Goal: Task Accomplishment & Management: Manage account settings

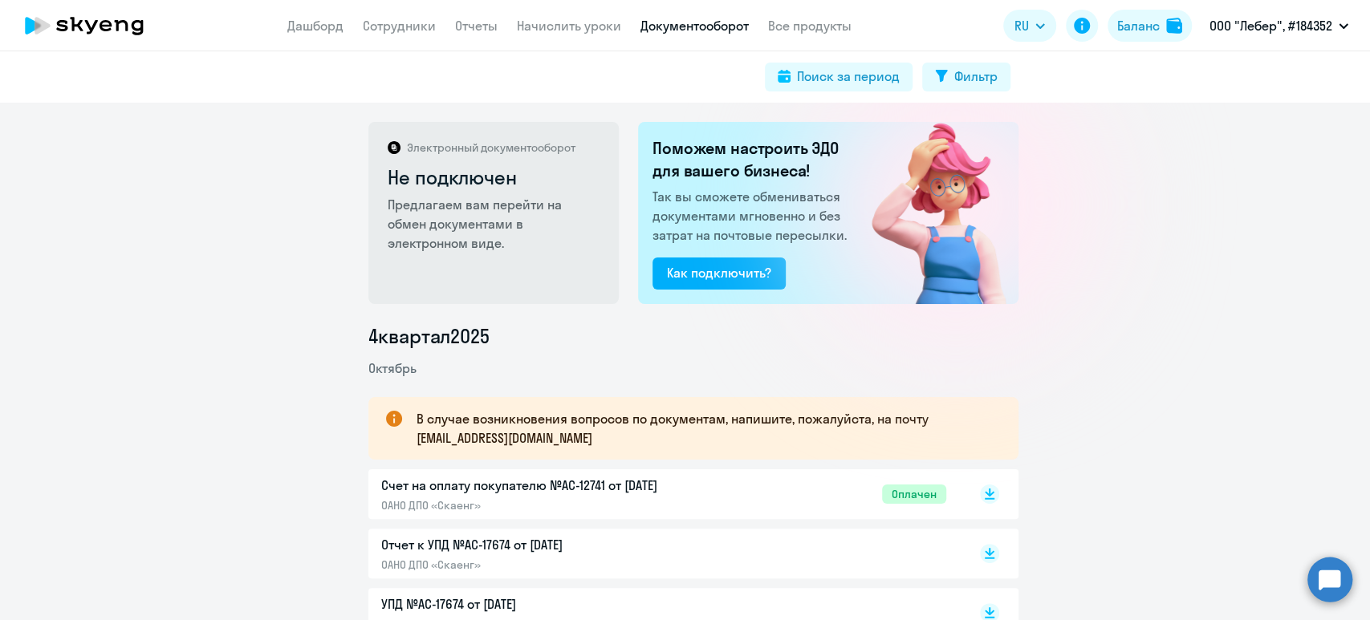
scroll to position [107, 0]
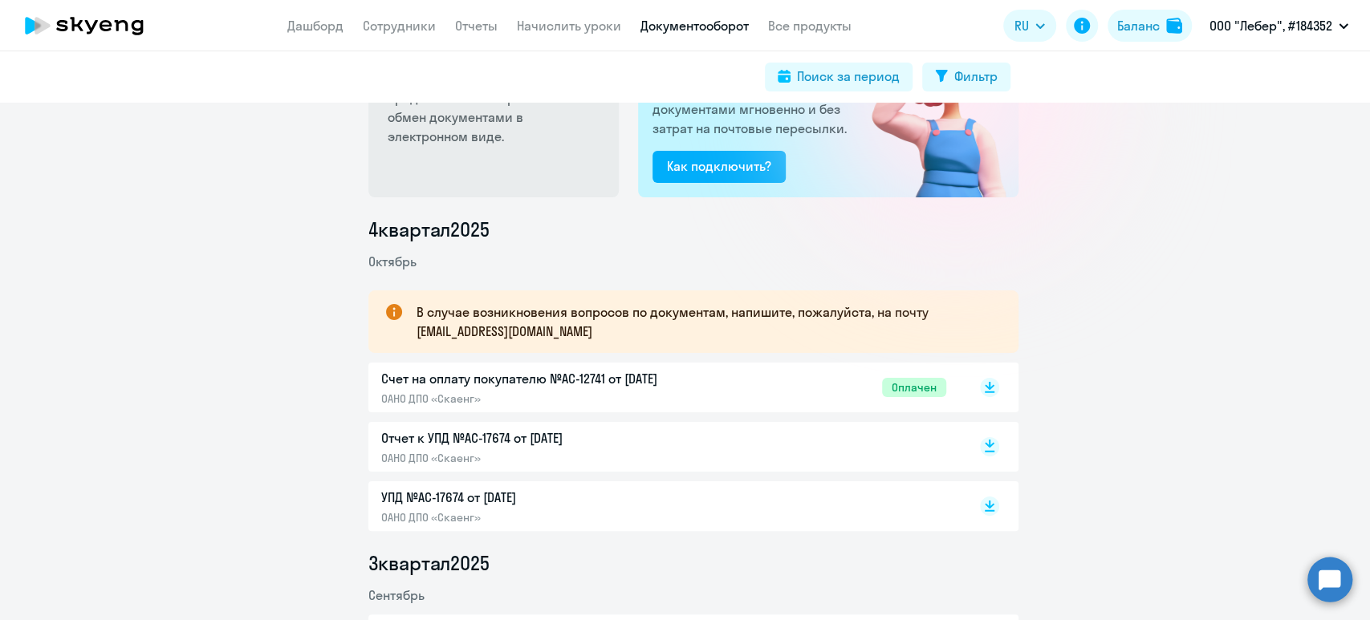
click at [981, 448] on rect at bounding box center [989, 446] width 19 height 19
click at [989, 502] on rect at bounding box center [989, 506] width 19 height 19
click at [1149, 26] on div "Баланс" at bounding box center [1138, 25] width 43 height 19
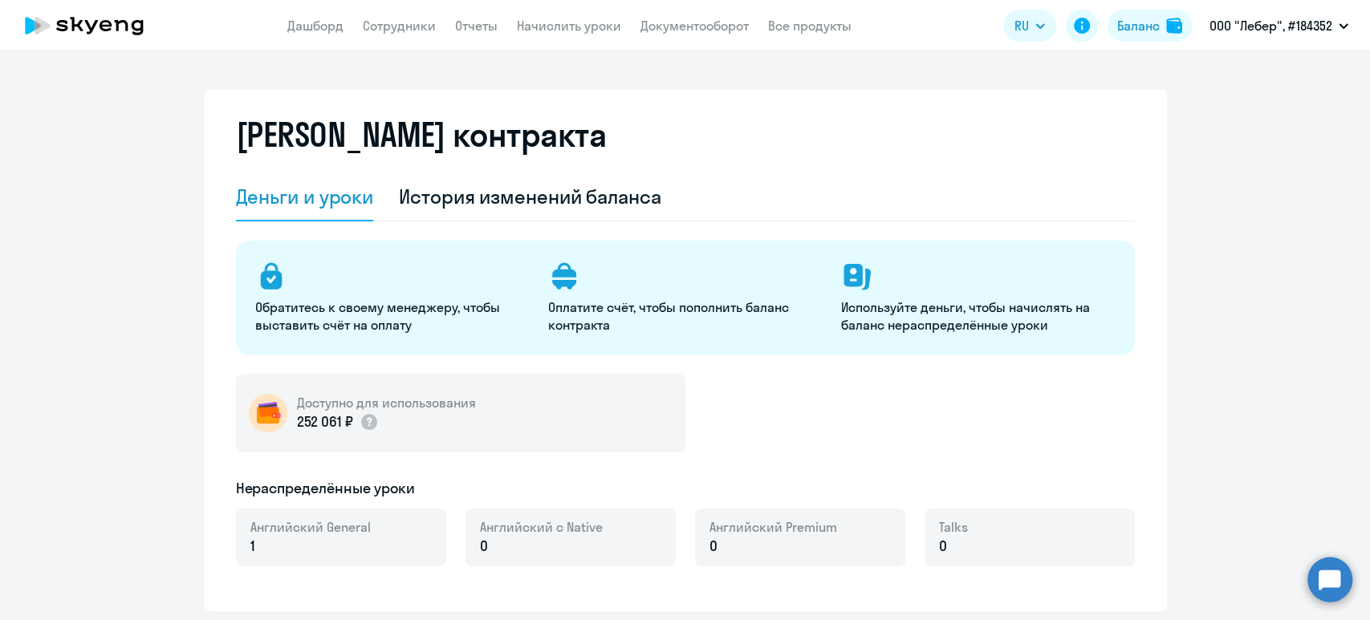
select select "english_adult_not_native_speaker"
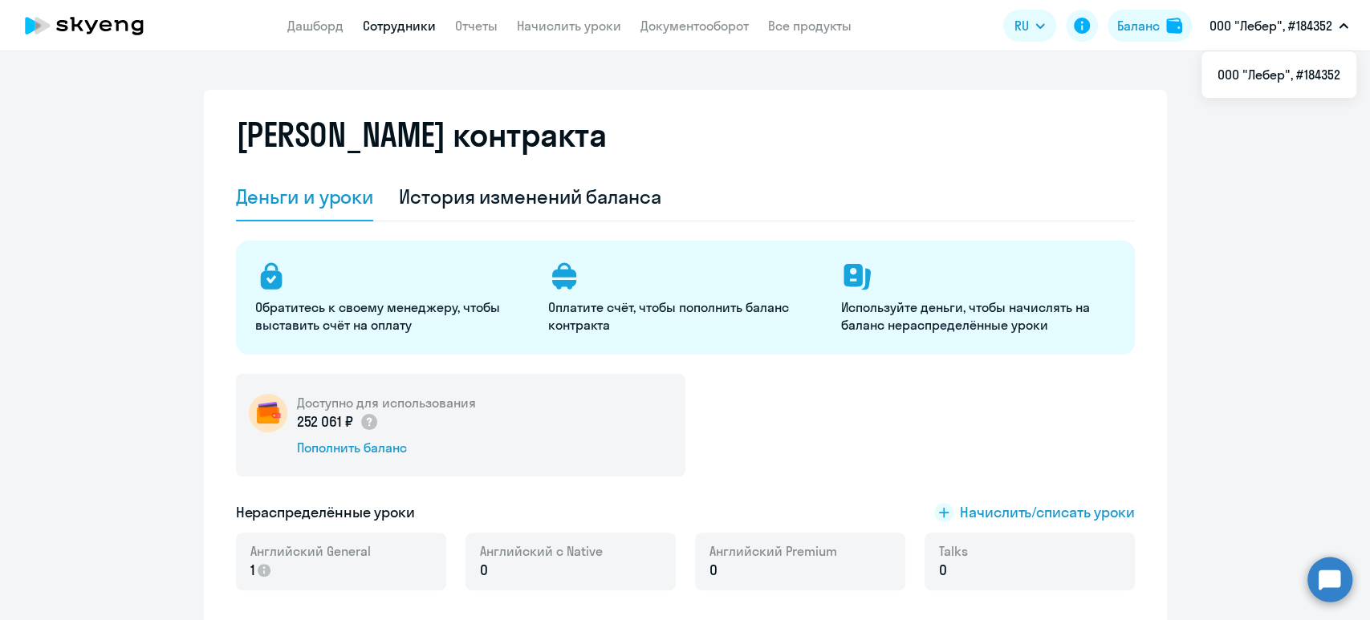
click at [400, 26] on link "Сотрудники" at bounding box center [399, 26] width 73 height 16
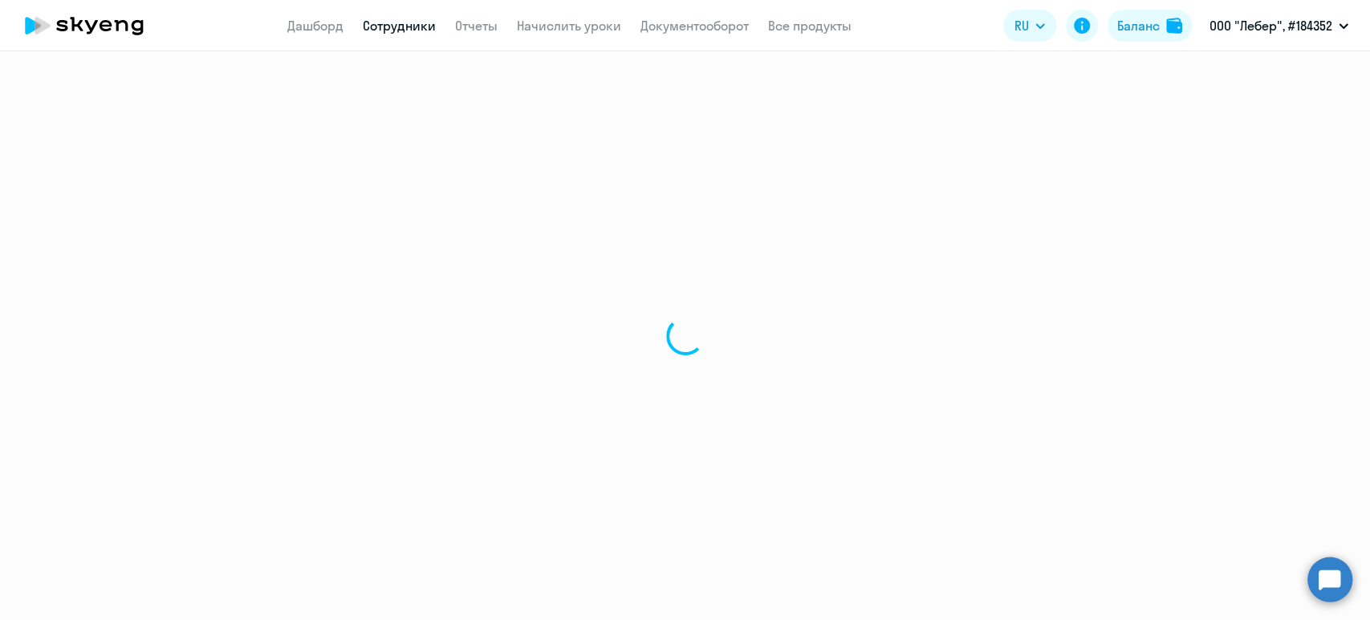
select select "30"
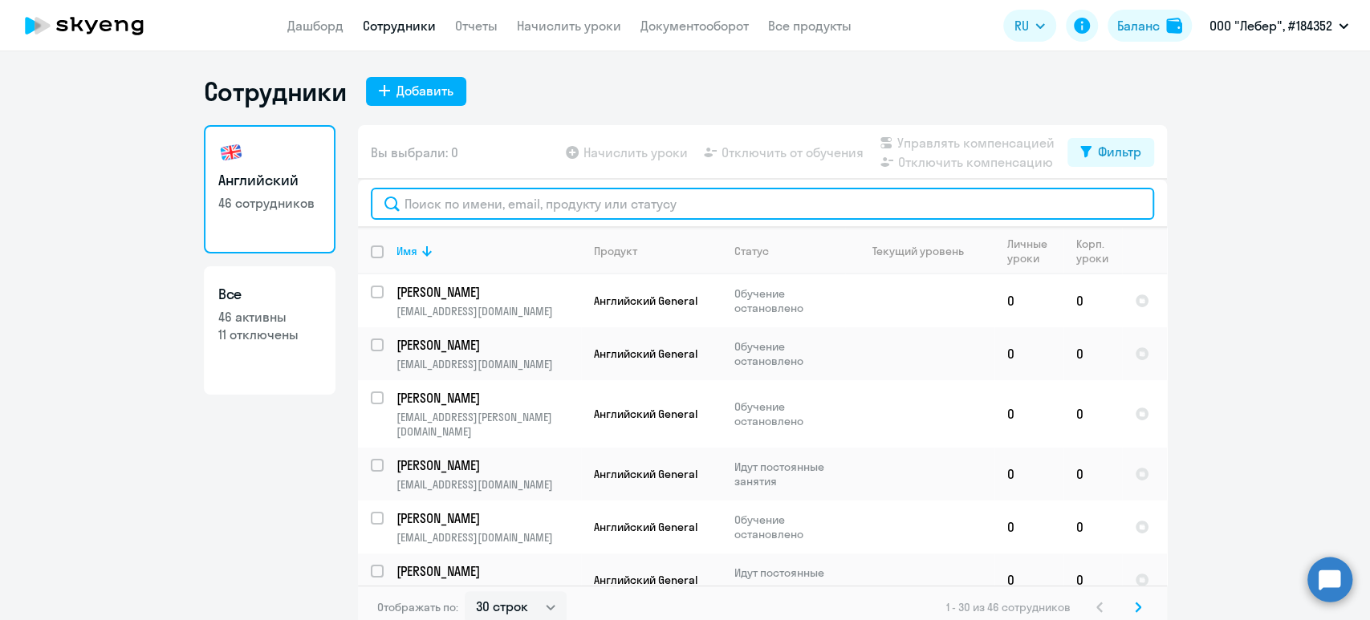
click at [561, 210] on input "text" at bounding box center [762, 204] width 783 height 32
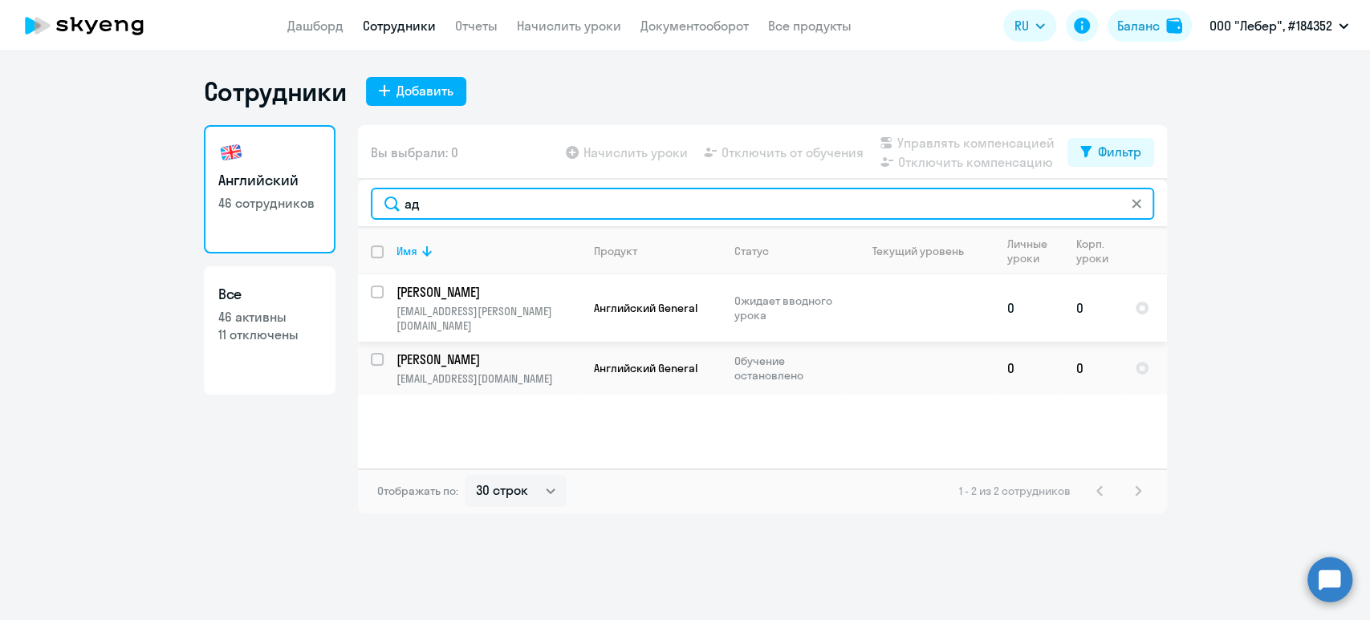
type input "ад"
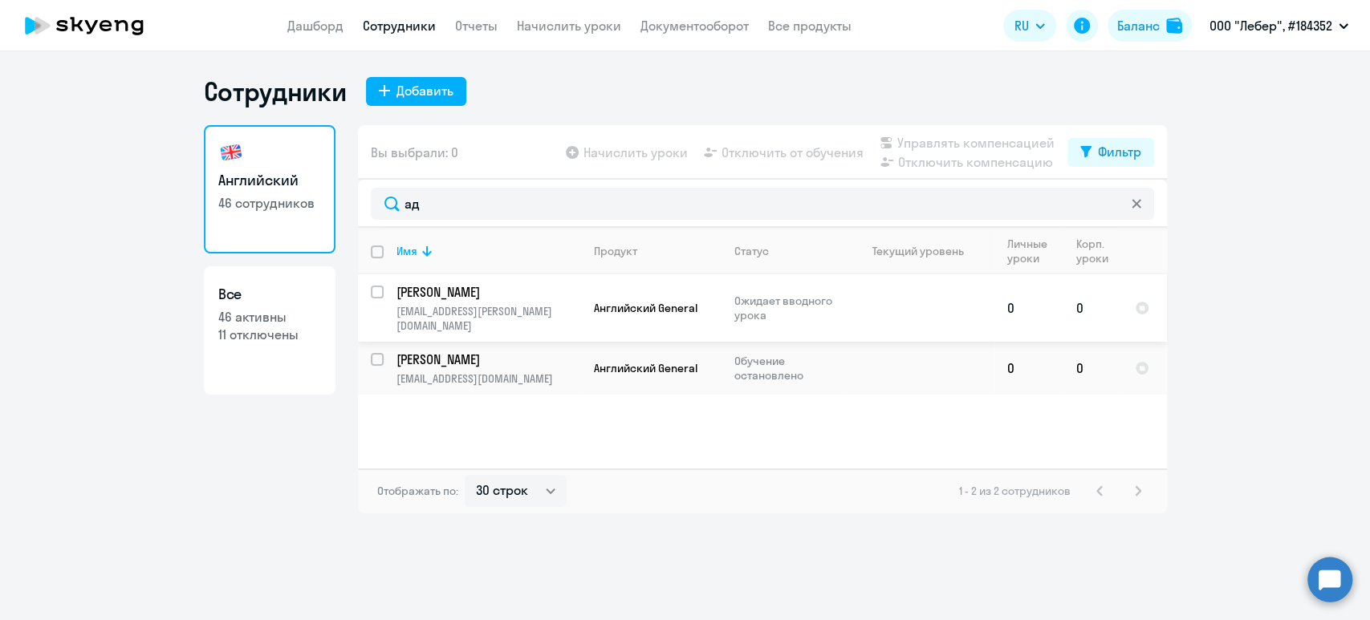
click at [505, 291] on p "[PERSON_NAME]" at bounding box center [486, 292] width 181 height 18
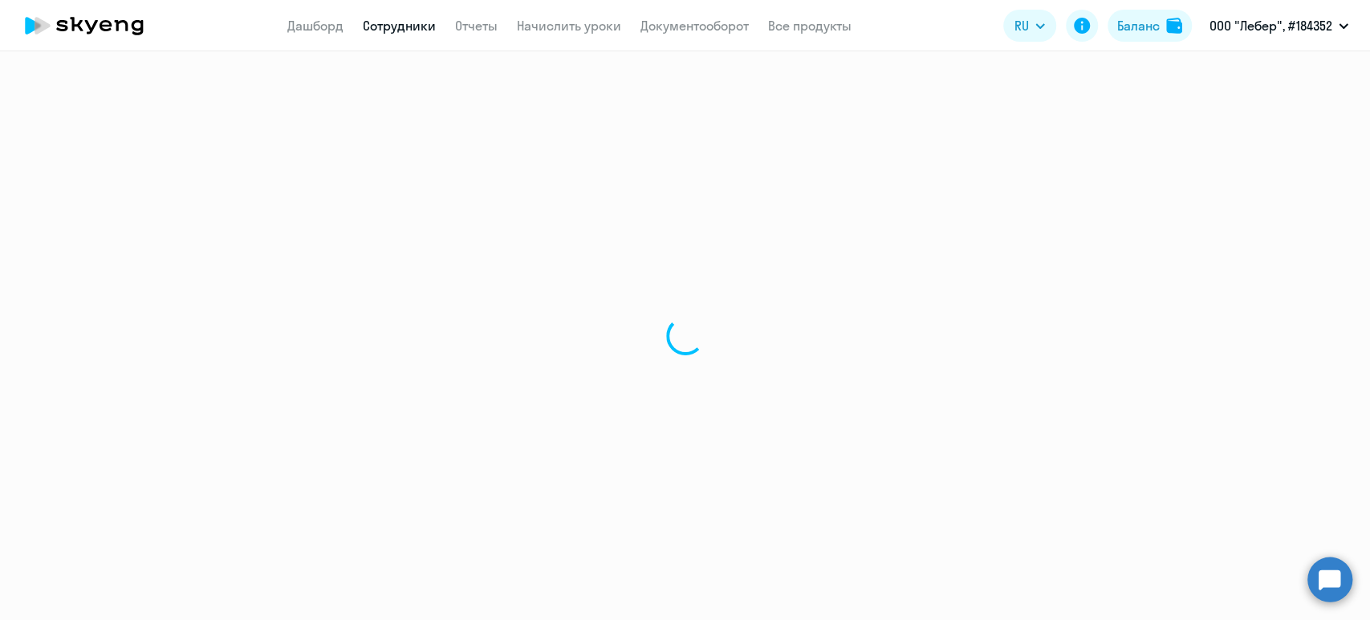
select select "english"
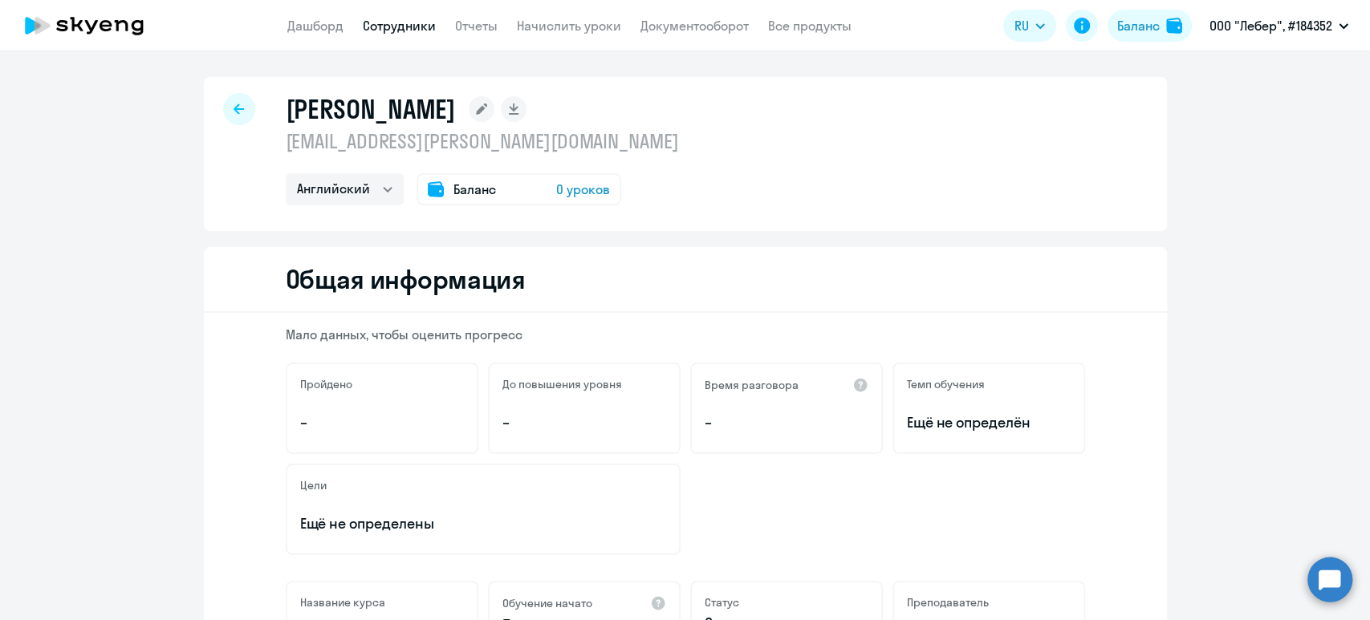
click at [404, 23] on link "Сотрудники" at bounding box center [399, 26] width 73 height 16
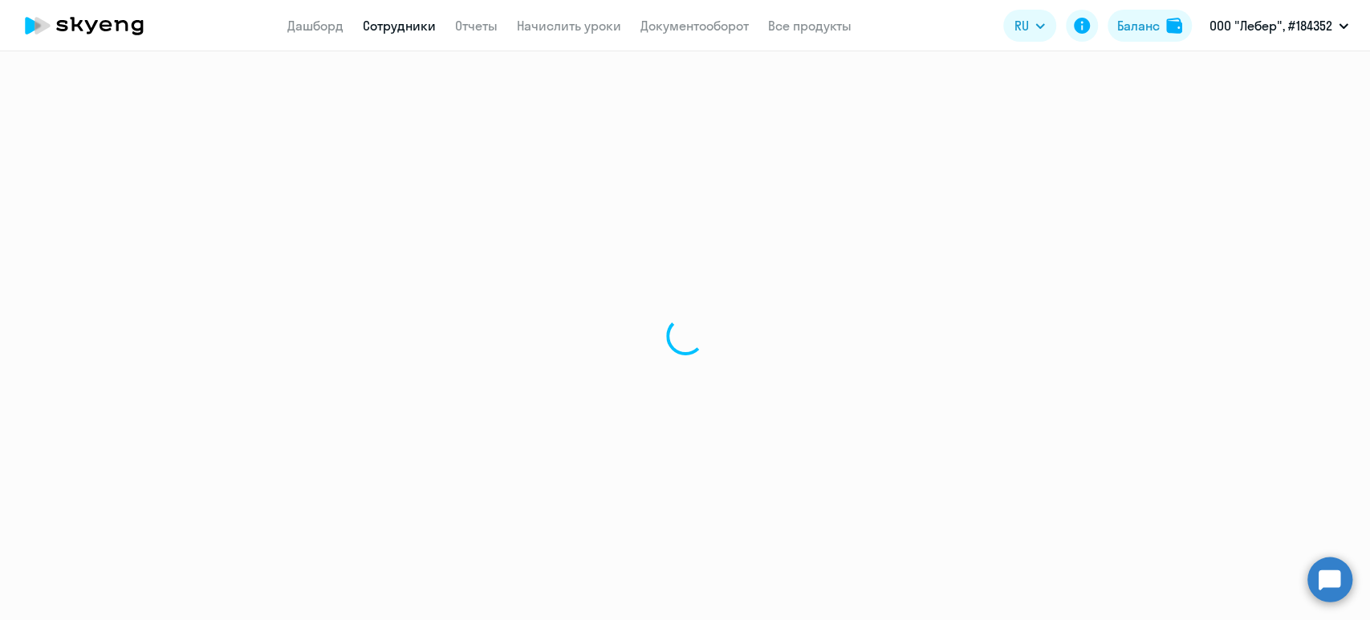
select select "30"
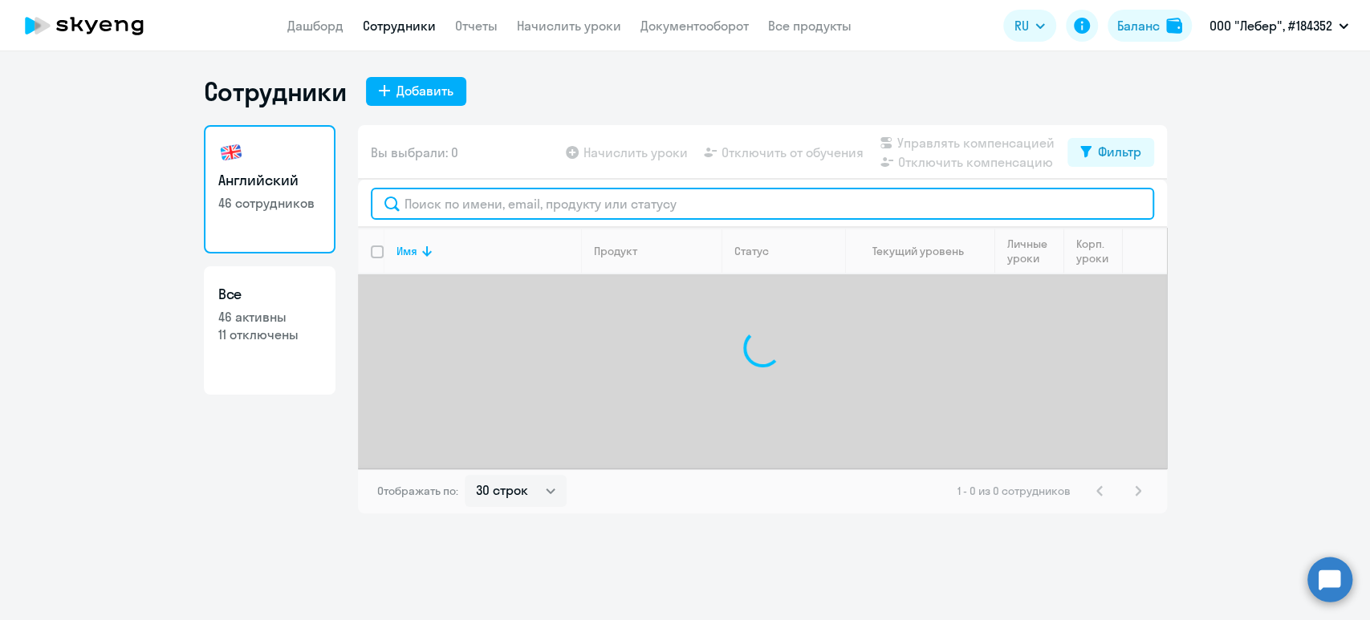
click at [488, 195] on input "text" at bounding box center [762, 204] width 783 height 32
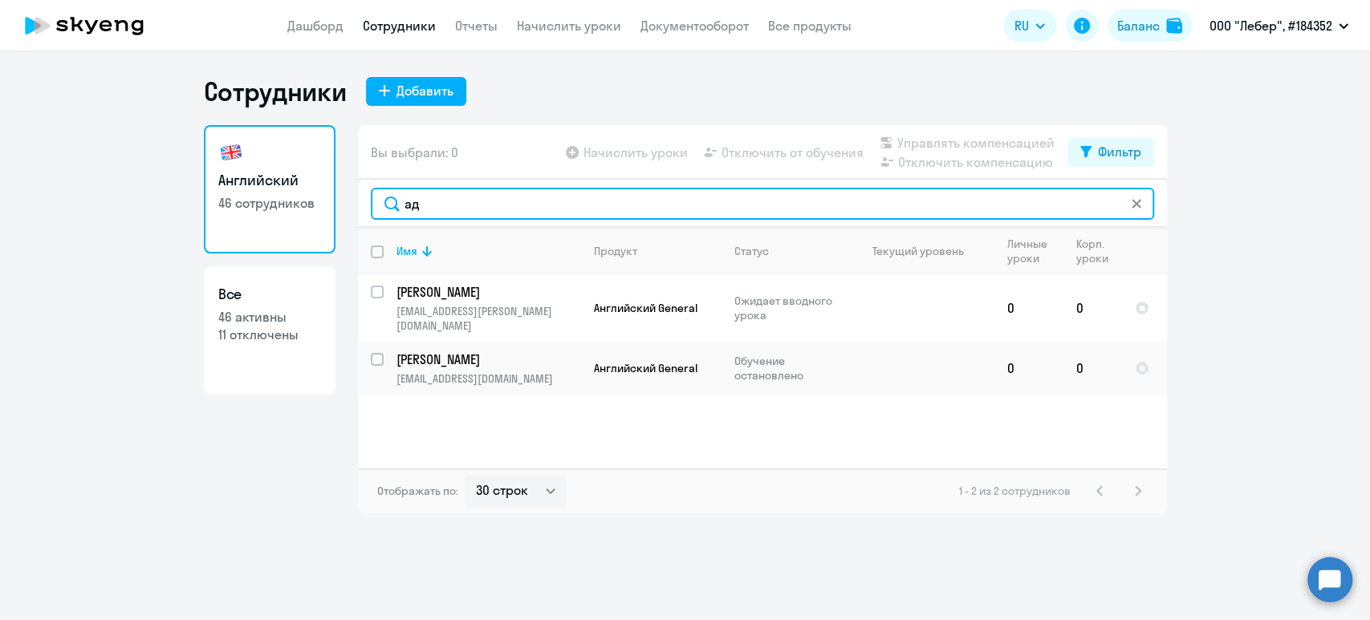
type input "ад"
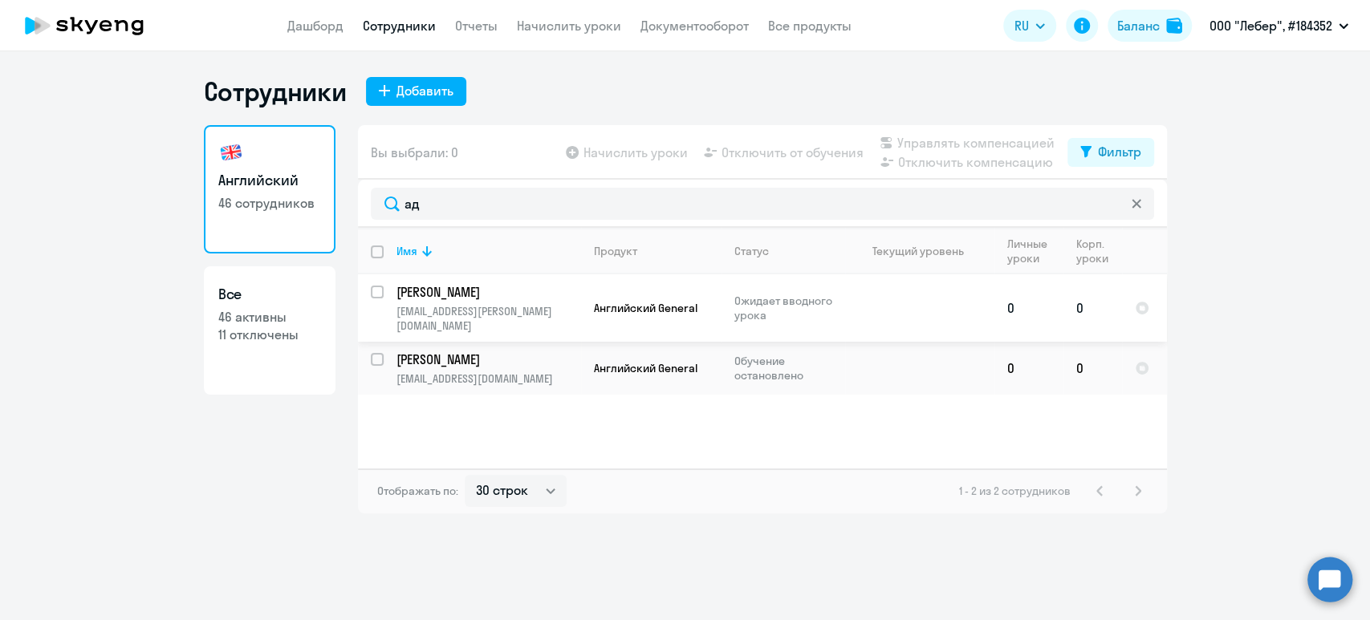
click at [374, 290] on input "select row 43045714" at bounding box center [387, 302] width 32 height 32
checkbox input "true"
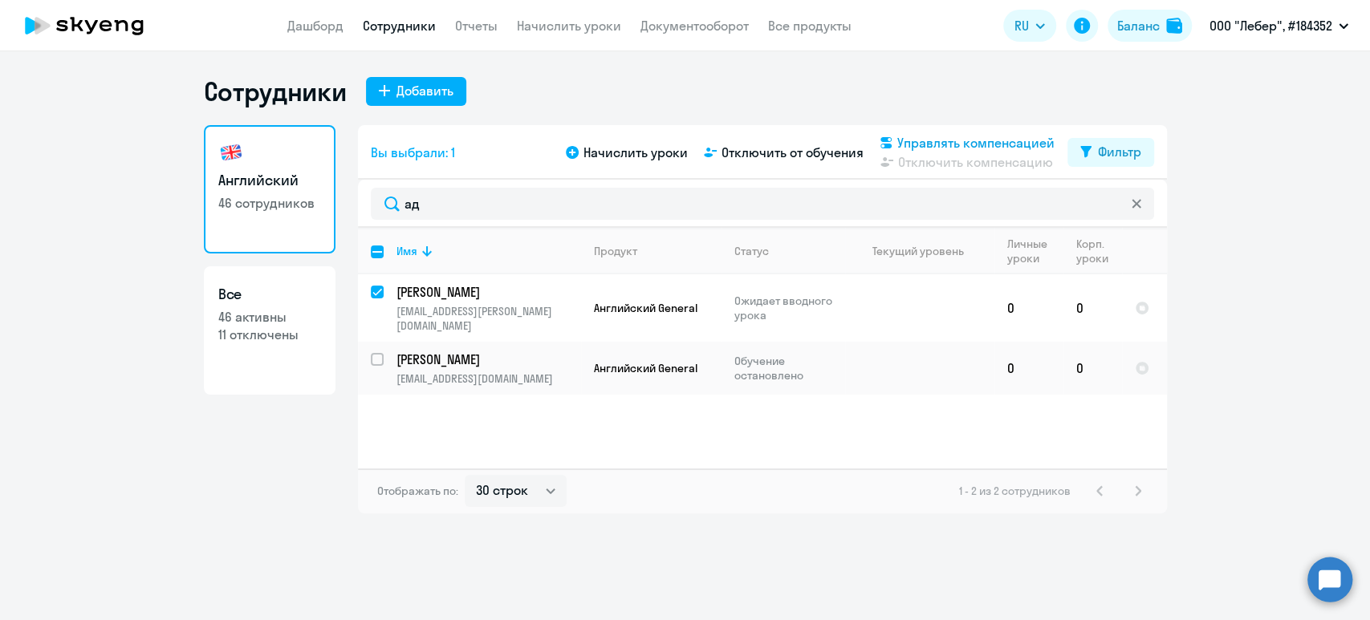
click at [948, 144] on span "Управлять компенсацией" at bounding box center [975, 142] width 157 height 19
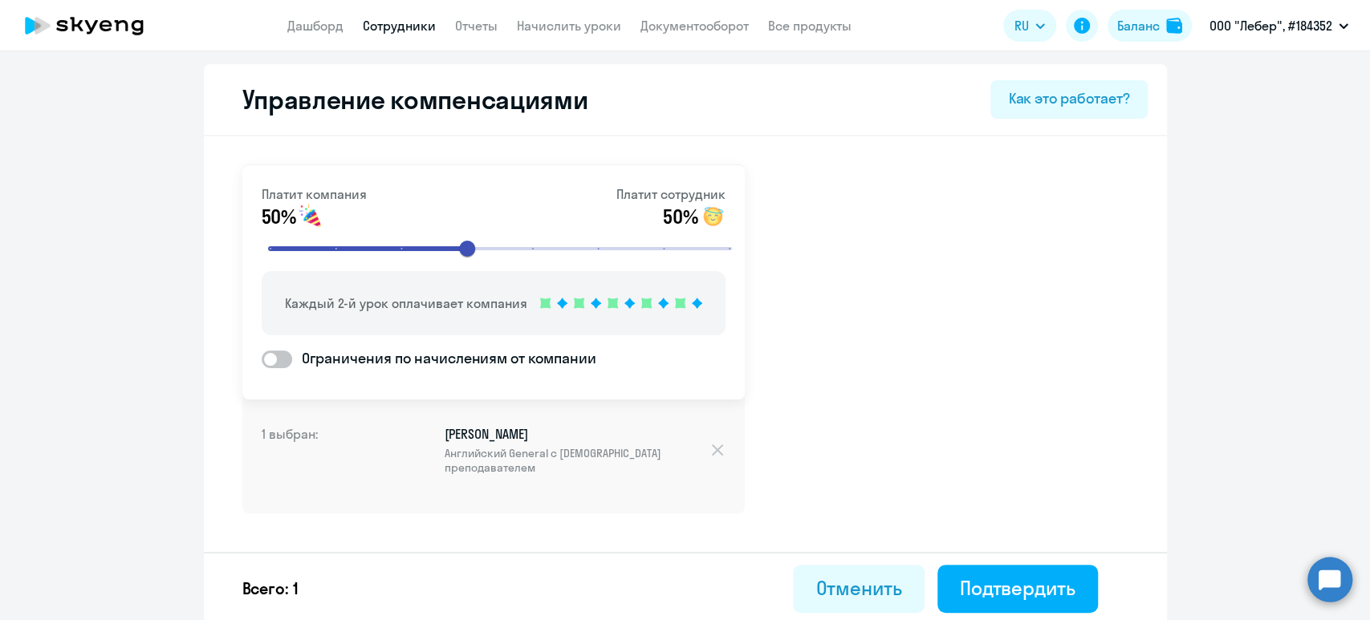
click at [425, 358] on span "Ограничения по начислениям от компании" at bounding box center [444, 358] width 304 height 21
click at [262, 359] on input "Ограничения по начислениям от компании" at bounding box center [261, 359] width 1 height 1
checkbox input "true"
select select "MONTHLY"
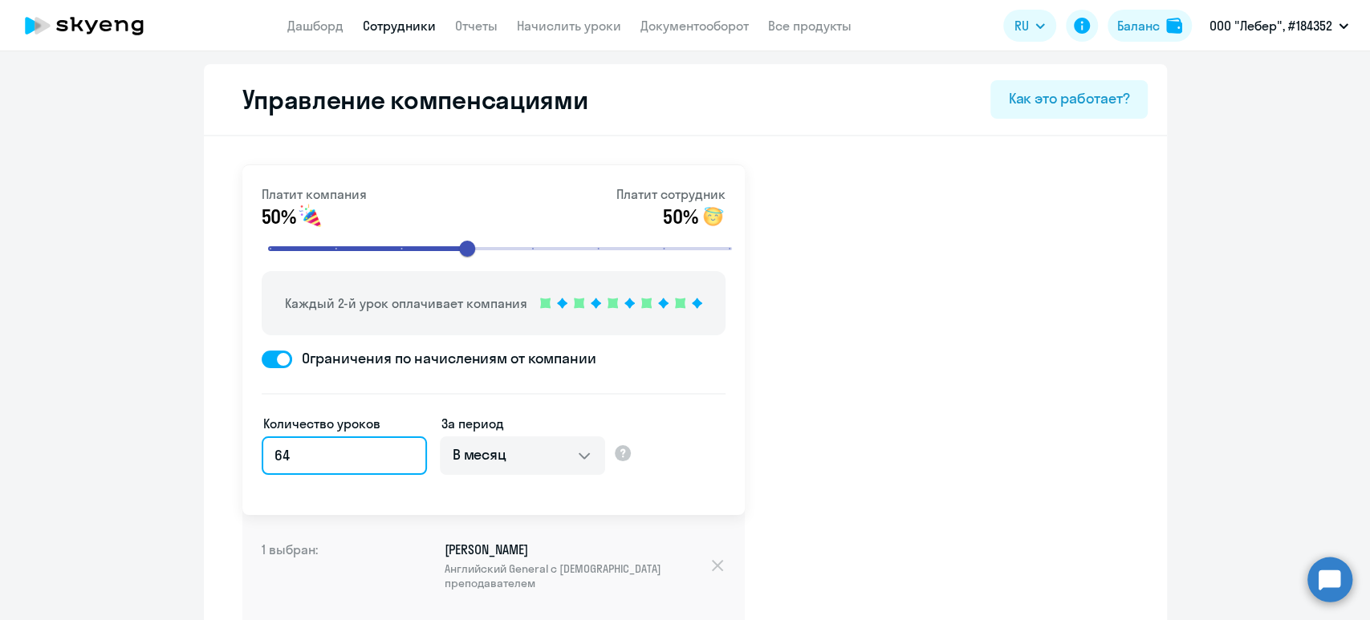
drag, startPoint x: 345, startPoint y: 448, endPoint x: 209, endPoint y: 447, distance: 136.4
click at [209, 447] on div "Платит компания 50% Платит сотрудник 50% Каждый 2-й урок оплачивает компания Ог…" at bounding box center [685, 437] width 963 height 603
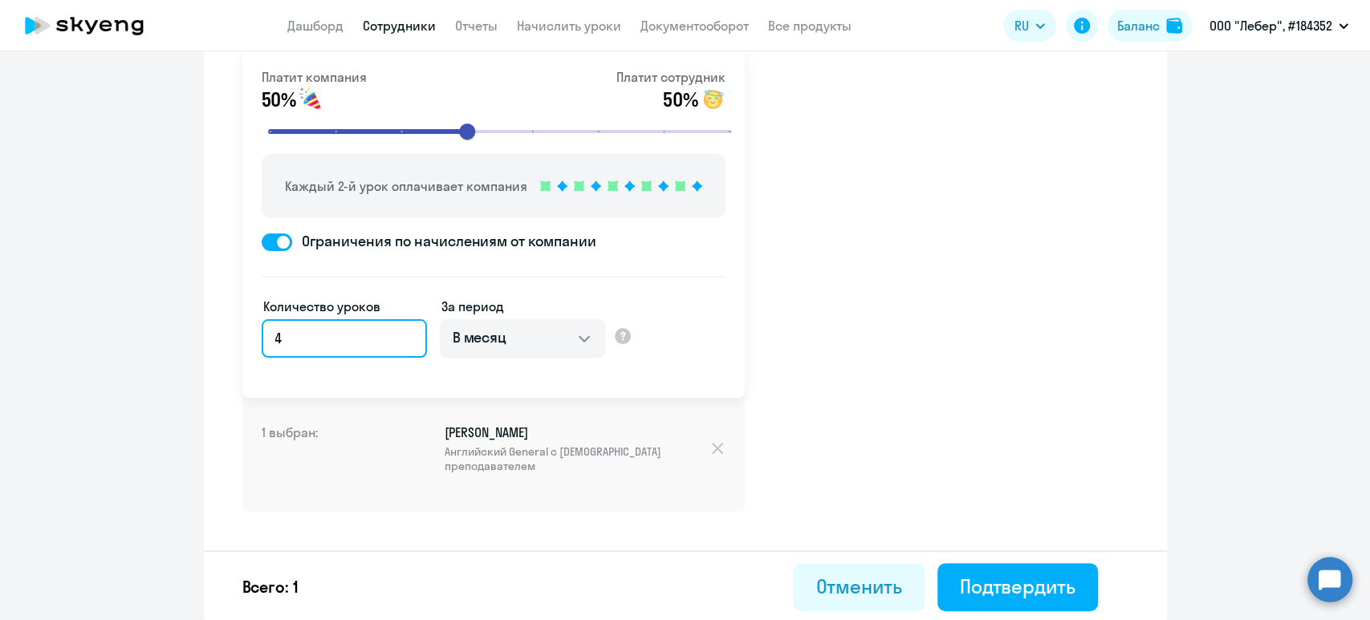
scroll to position [118, 0]
type input "4"
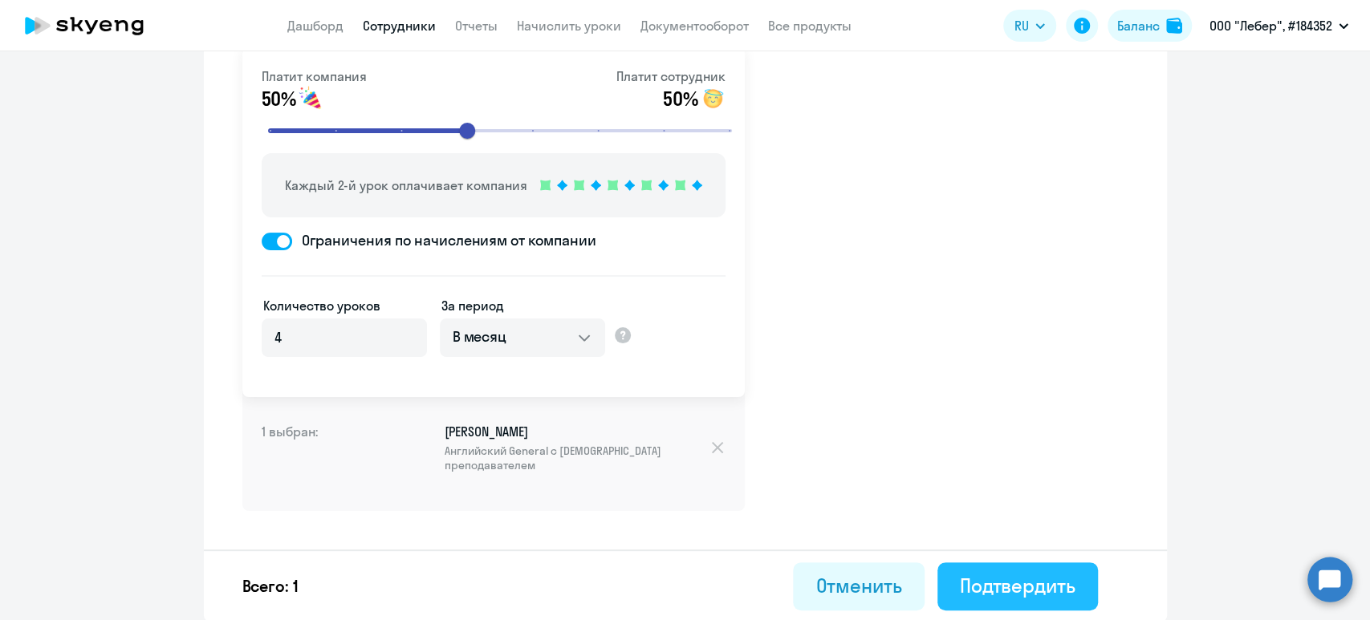
click at [1040, 587] on div "Подтвердить" at bounding box center [1018, 586] width 116 height 26
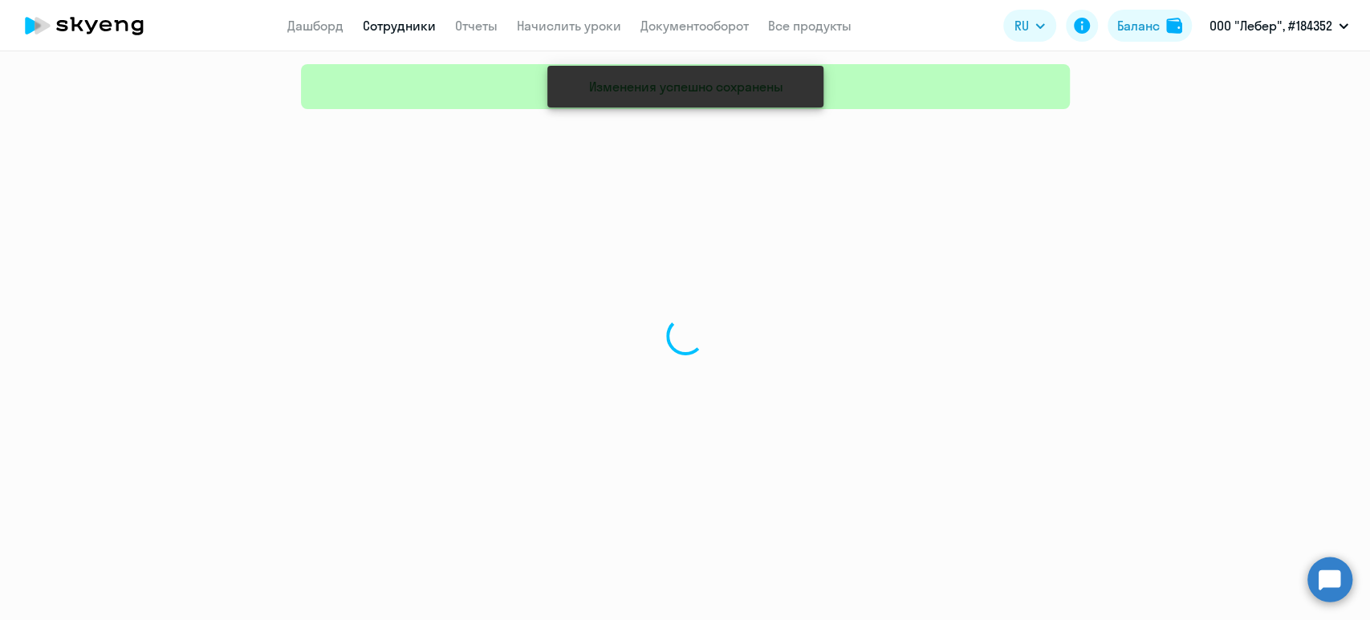
select select "30"
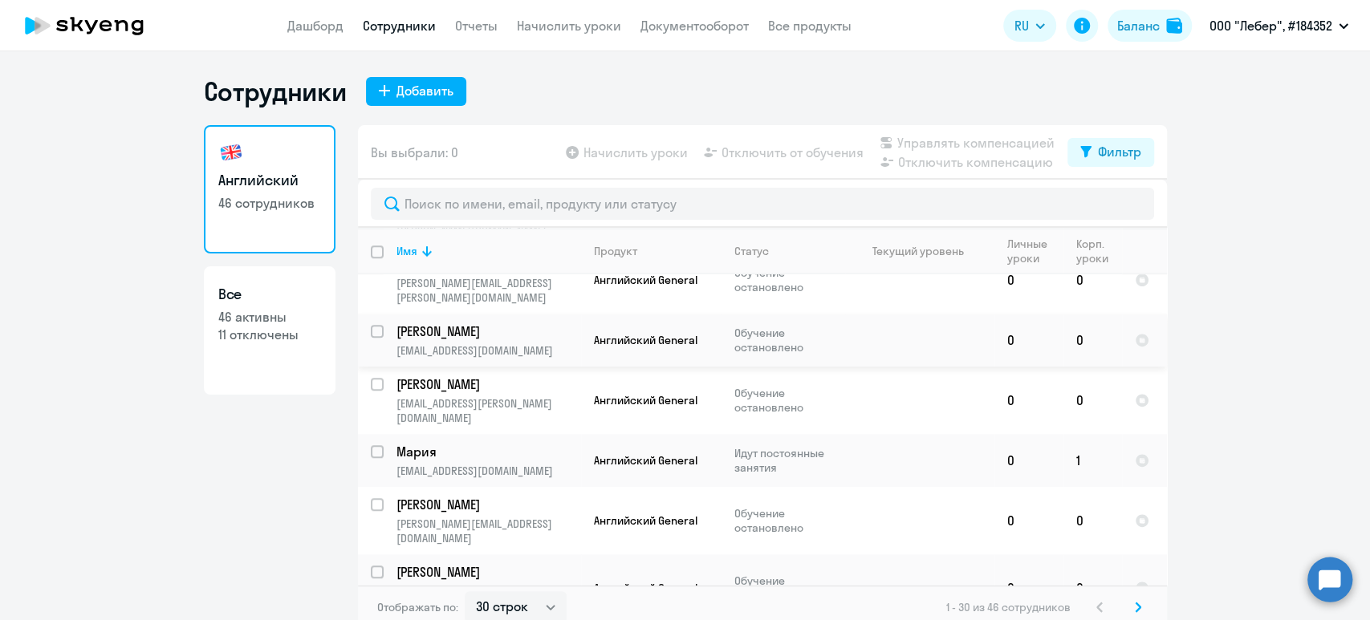
scroll to position [963, 0]
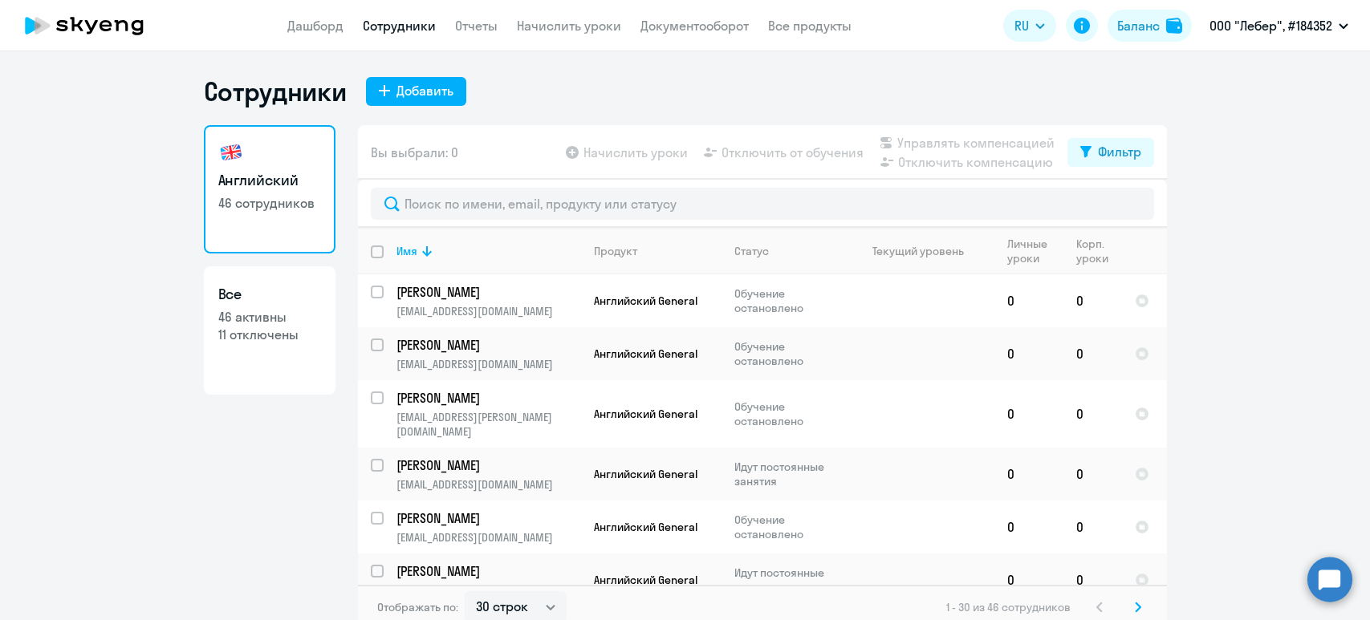
select select "30"
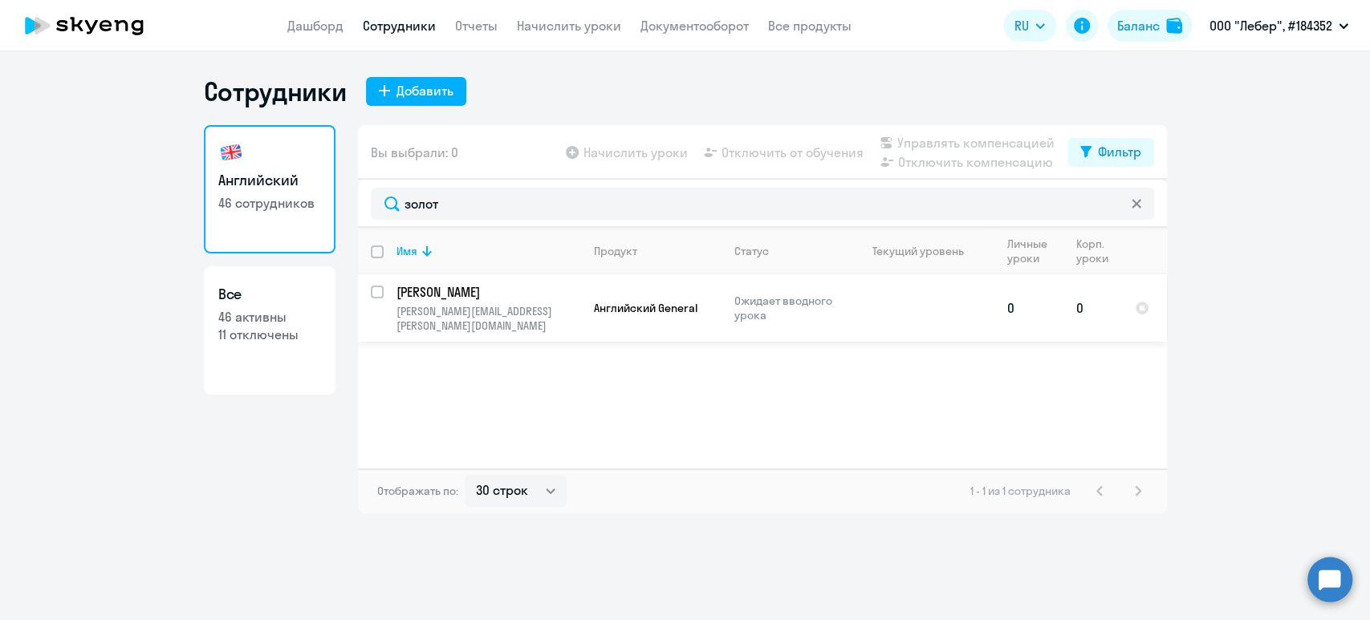
type input "золот"
click at [378, 294] on input "select row 43045404" at bounding box center [387, 302] width 32 height 32
checkbox input "true"
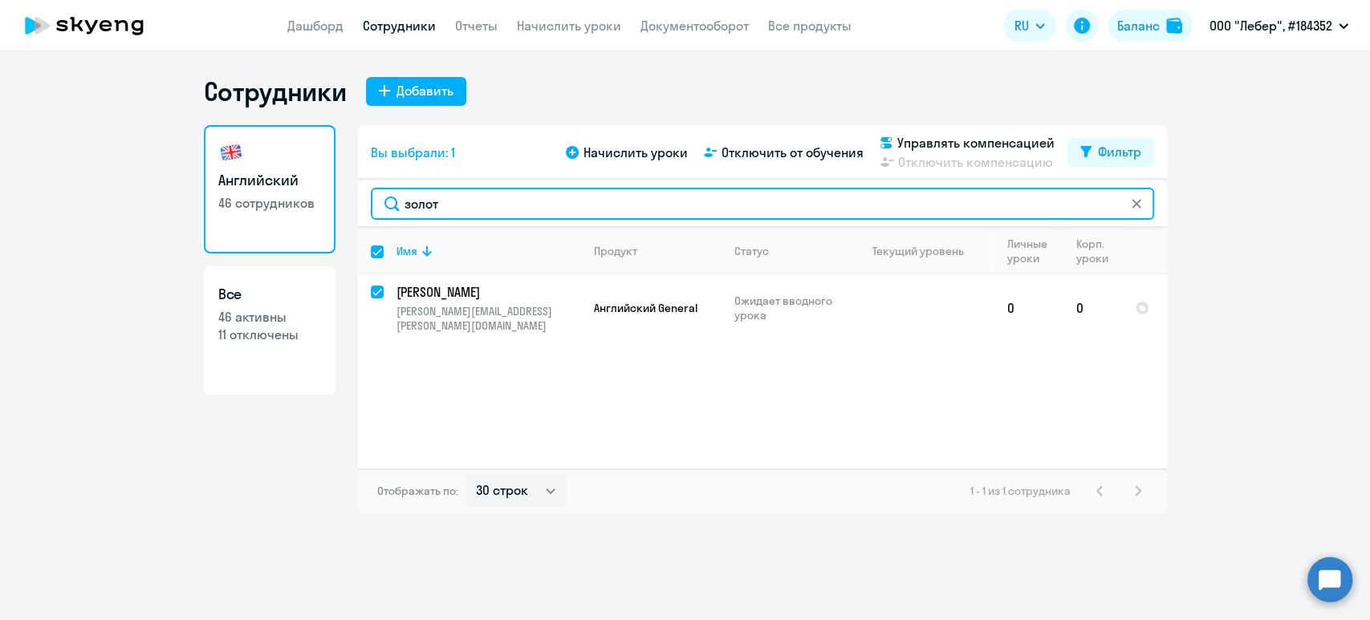
drag, startPoint x: 421, startPoint y: 183, endPoint x: 260, endPoint y: 175, distance: 161.5
click at [260, 175] on div "Английский 46 сотрудников Все 46 активны 11 отключены Вы выбрали: 1 Начислить у…" at bounding box center [685, 319] width 963 height 388
type input "с"
checkbox input "false"
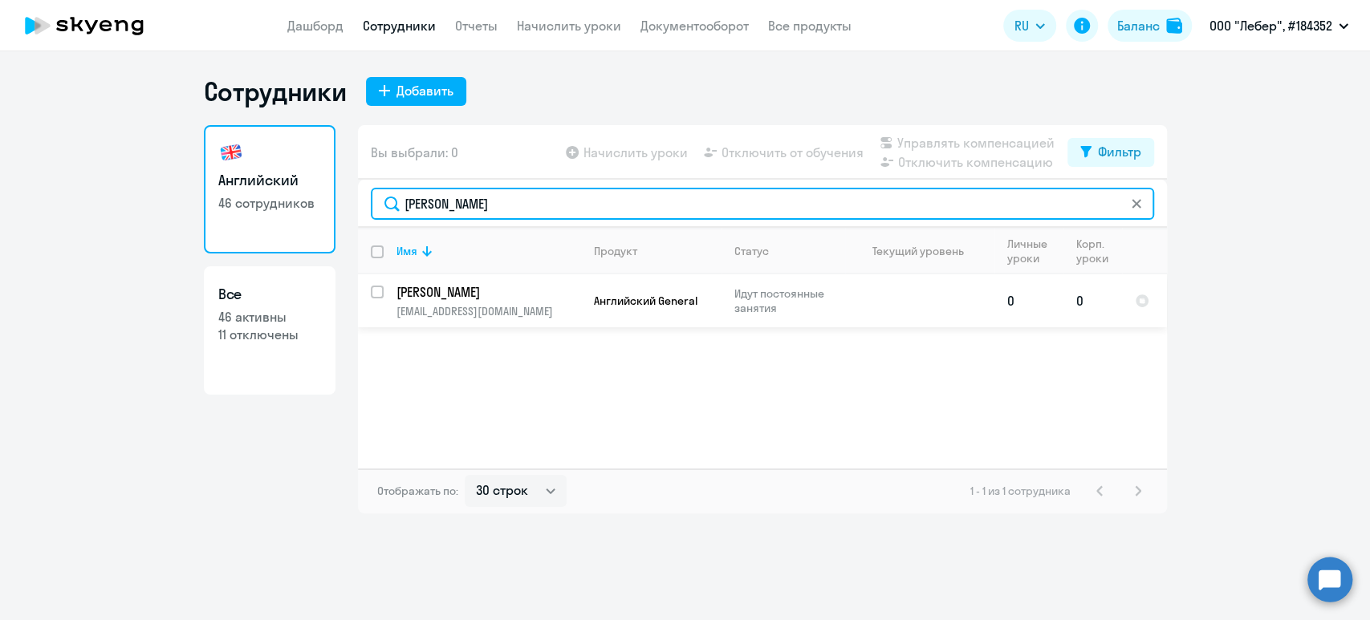
type input "серов"
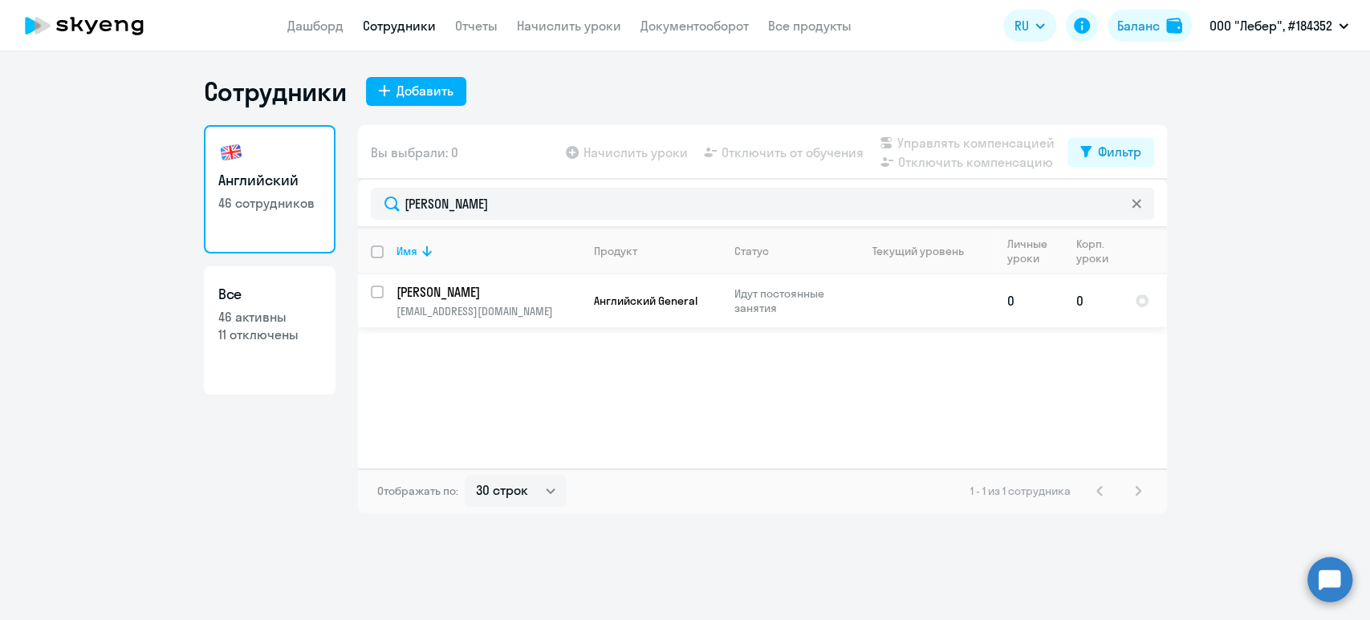
click at [375, 294] on input "select row 42208513" at bounding box center [387, 302] width 32 height 32
checkbox input "true"
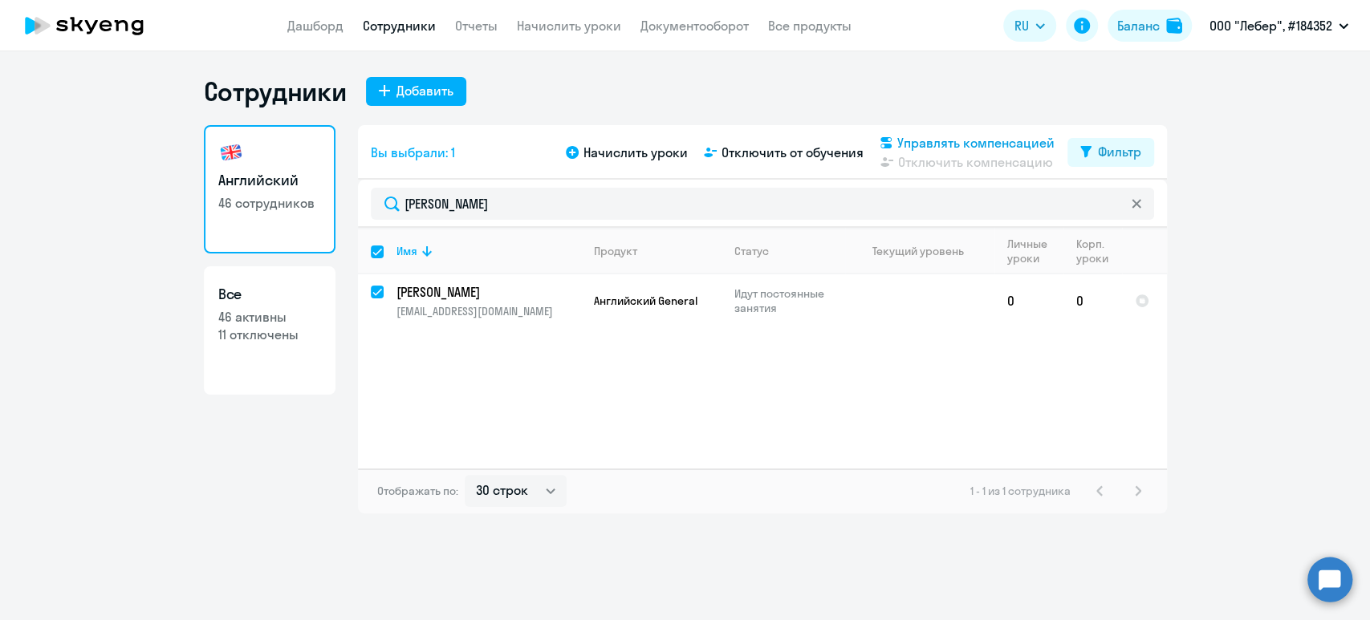
click at [1002, 147] on span "Управлять компенсацией" at bounding box center [975, 142] width 157 height 19
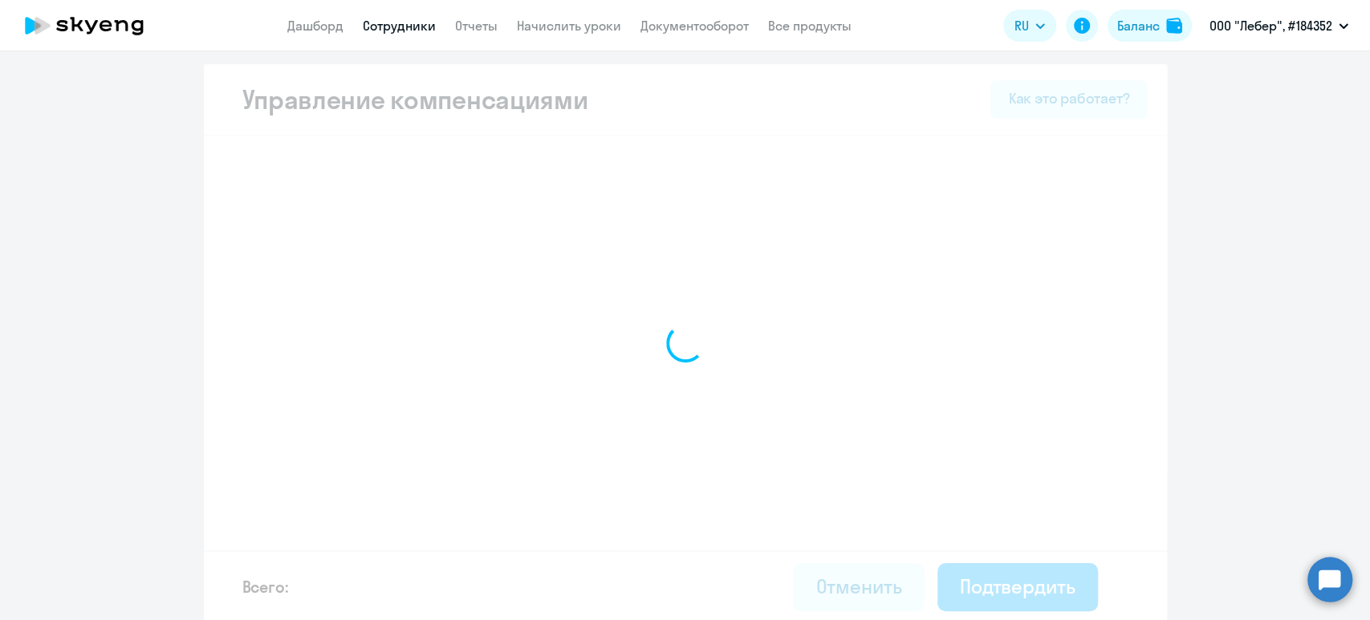
select select "MONTHLY"
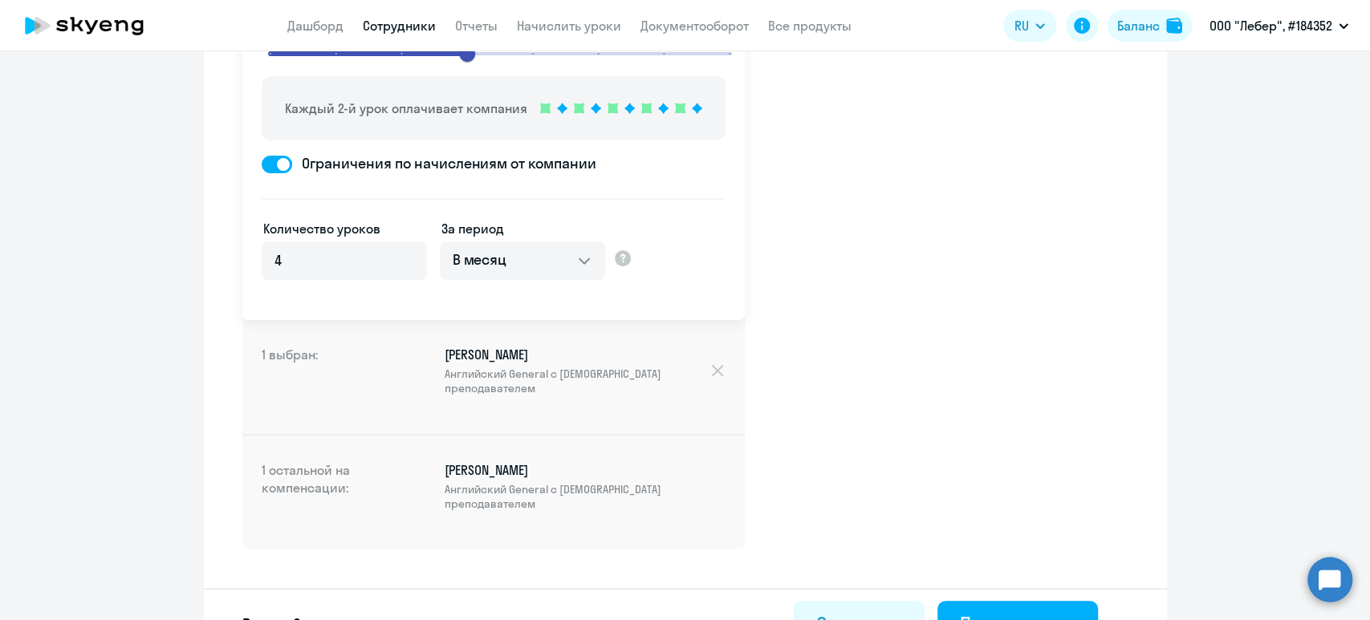
scroll to position [234, 0]
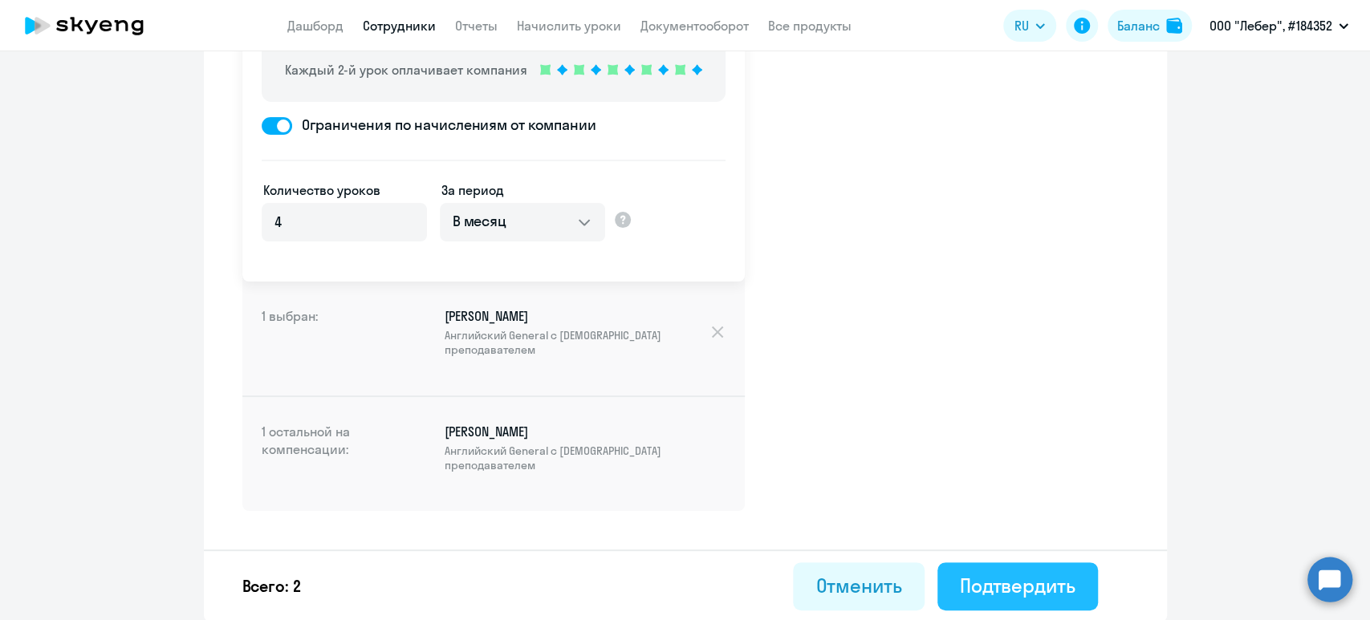
click at [1042, 584] on div "Подтвердить" at bounding box center [1018, 586] width 116 height 26
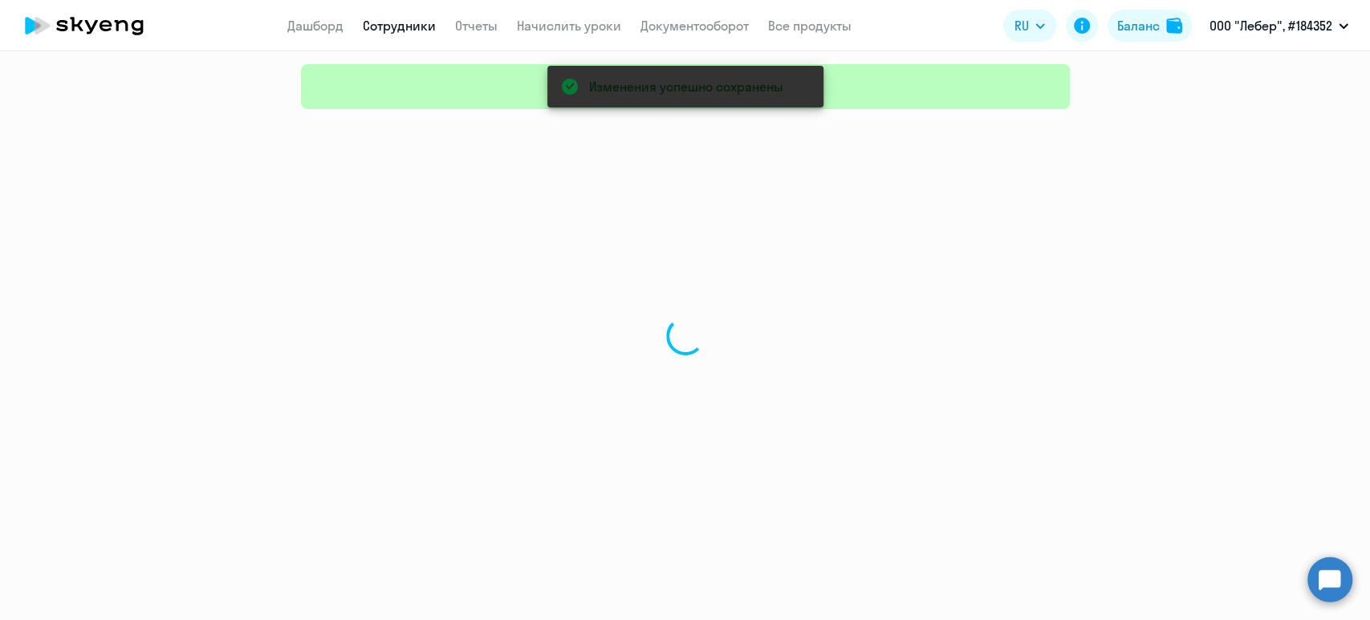
select select "30"
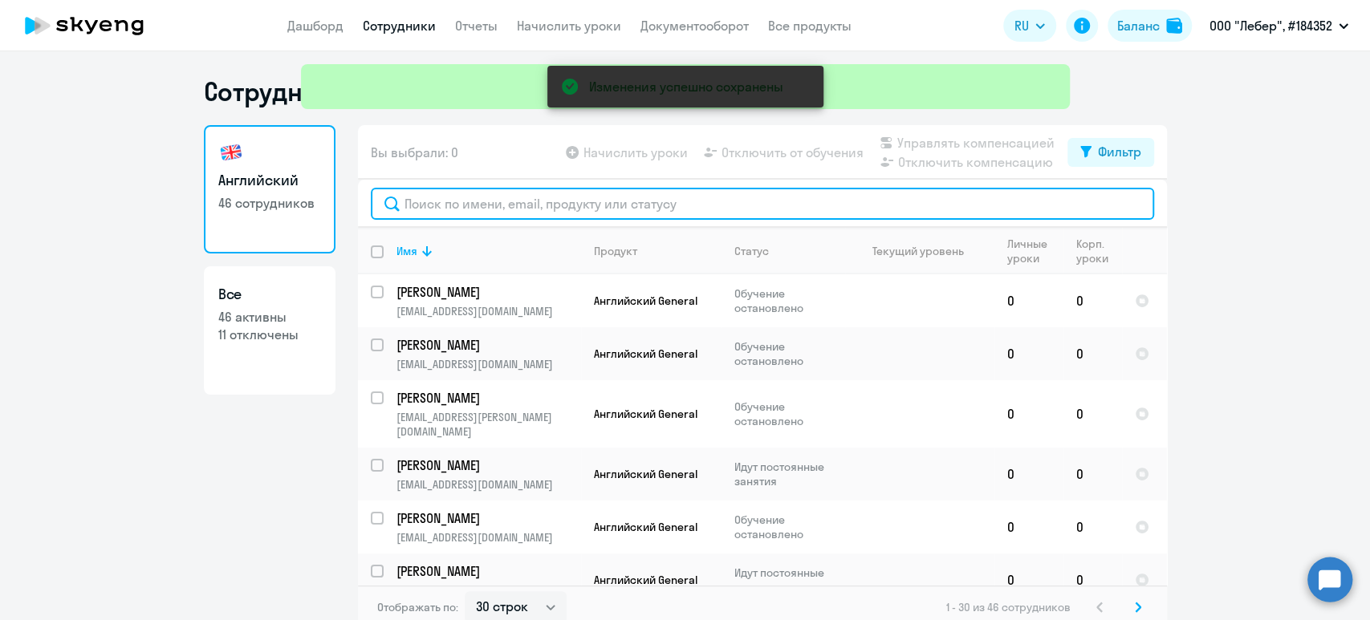
click at [563, 205] on input "text" at bounding box center [762, 204] width 783 height 32
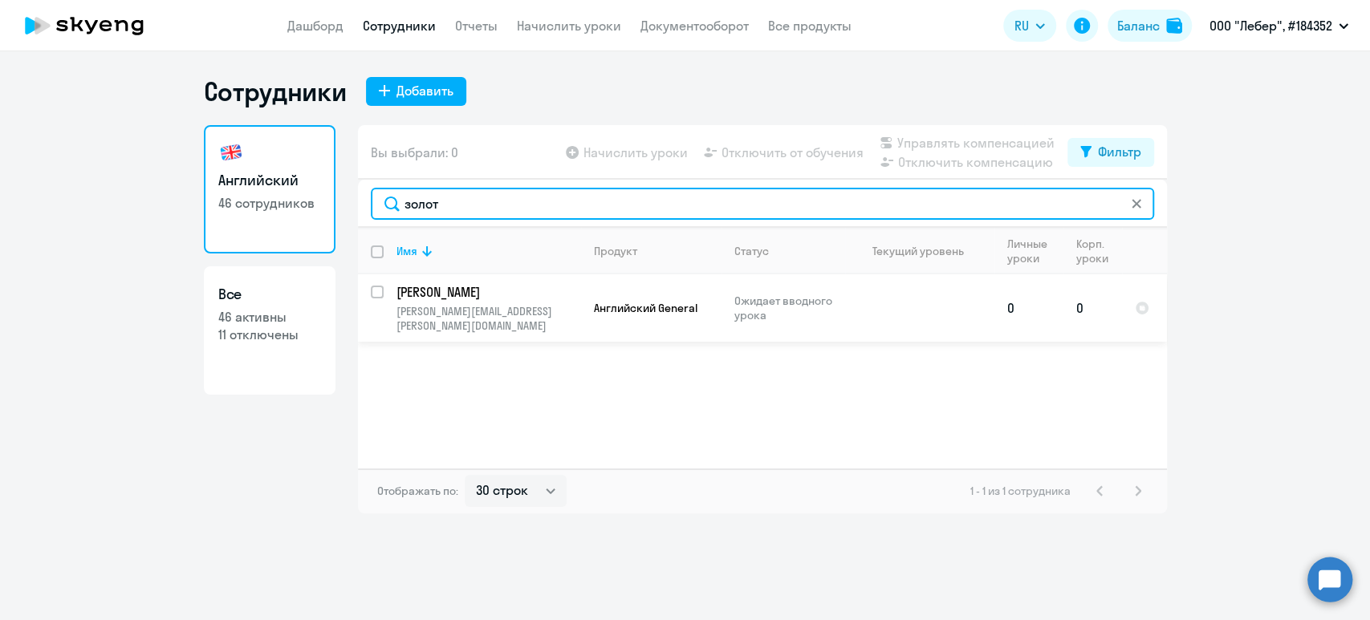
type input "золот"
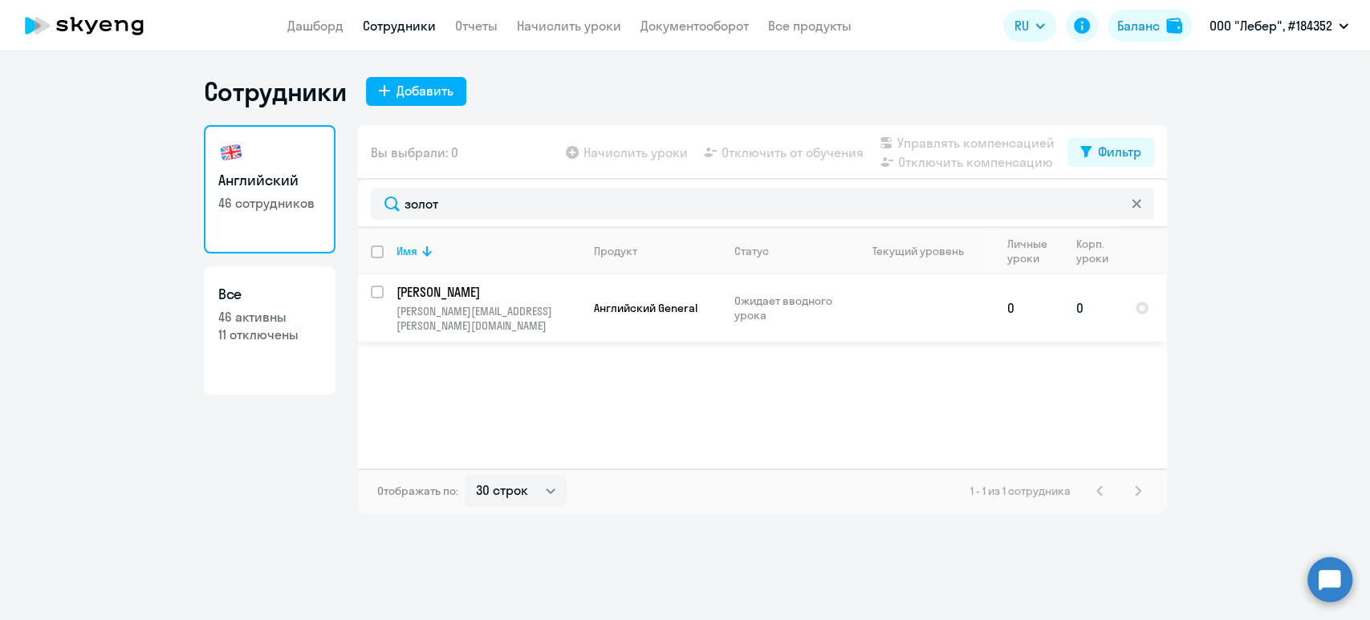
click at [379, 298] on input "select row 43045404" at bounding box center [387, 302] width 32 height 32
checkbox input "true"
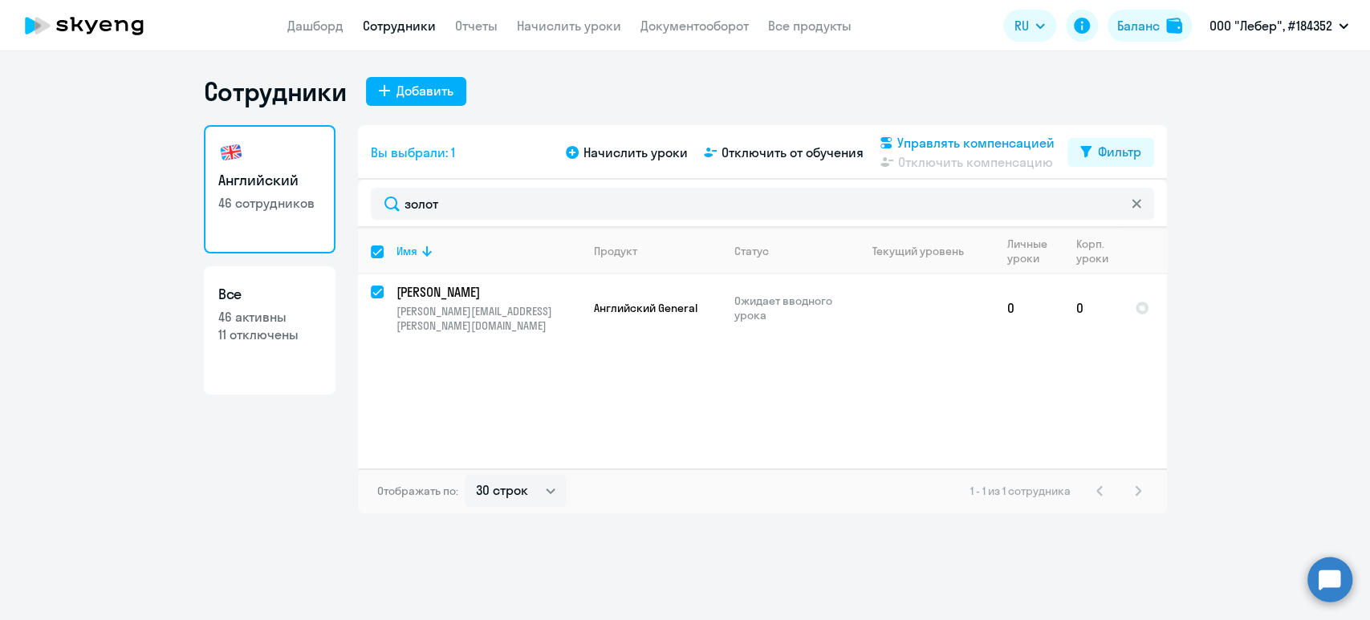
click at [940, 140] on span "Управлять компенсацией" at bounding box center [975, 142] width 157 height 19
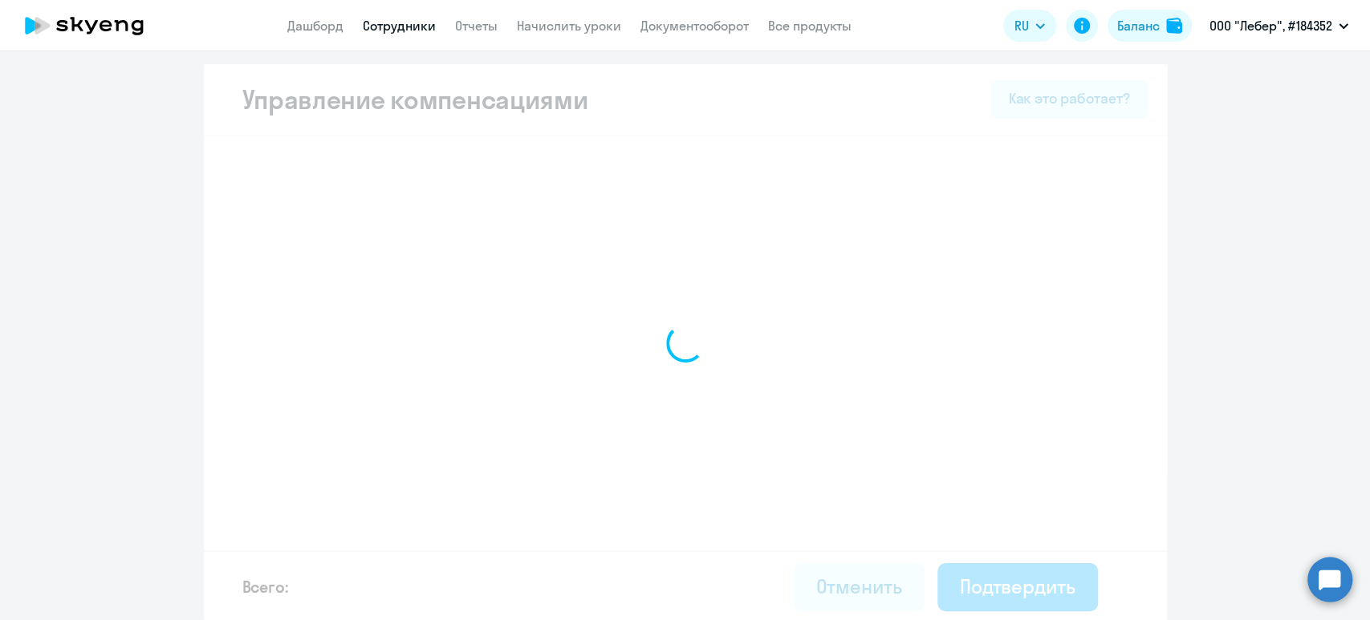
select select "MONTHLY"
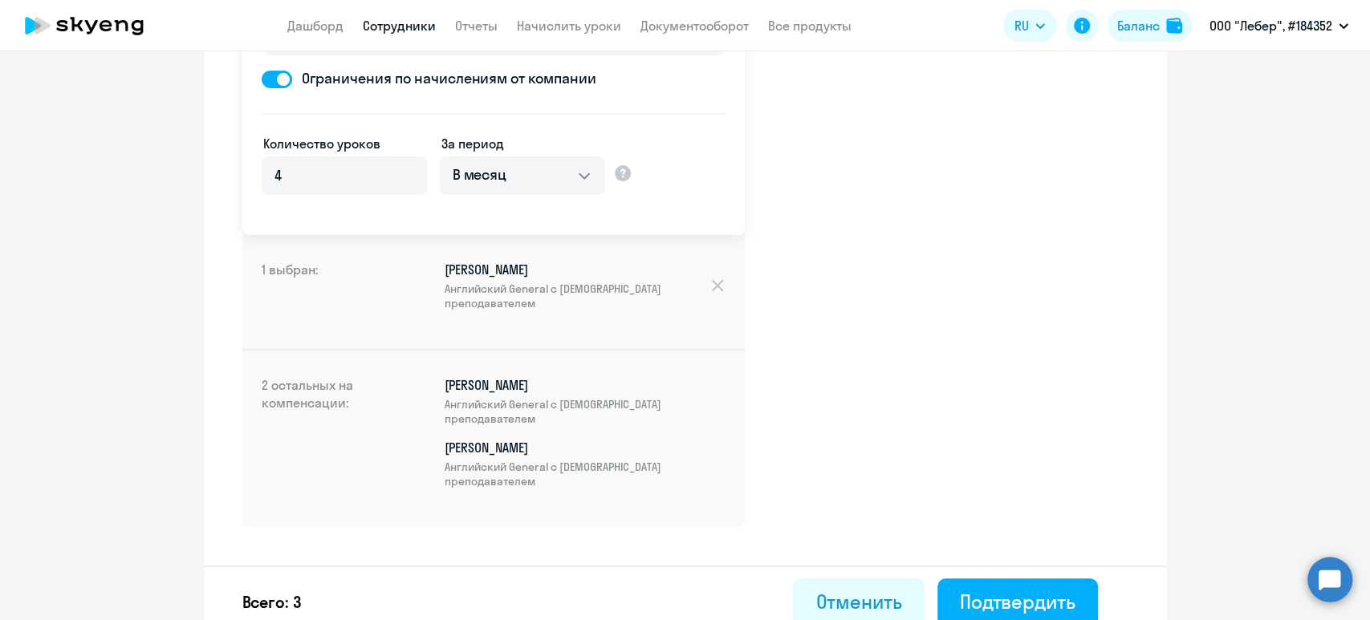
scroll to position [295, 0]
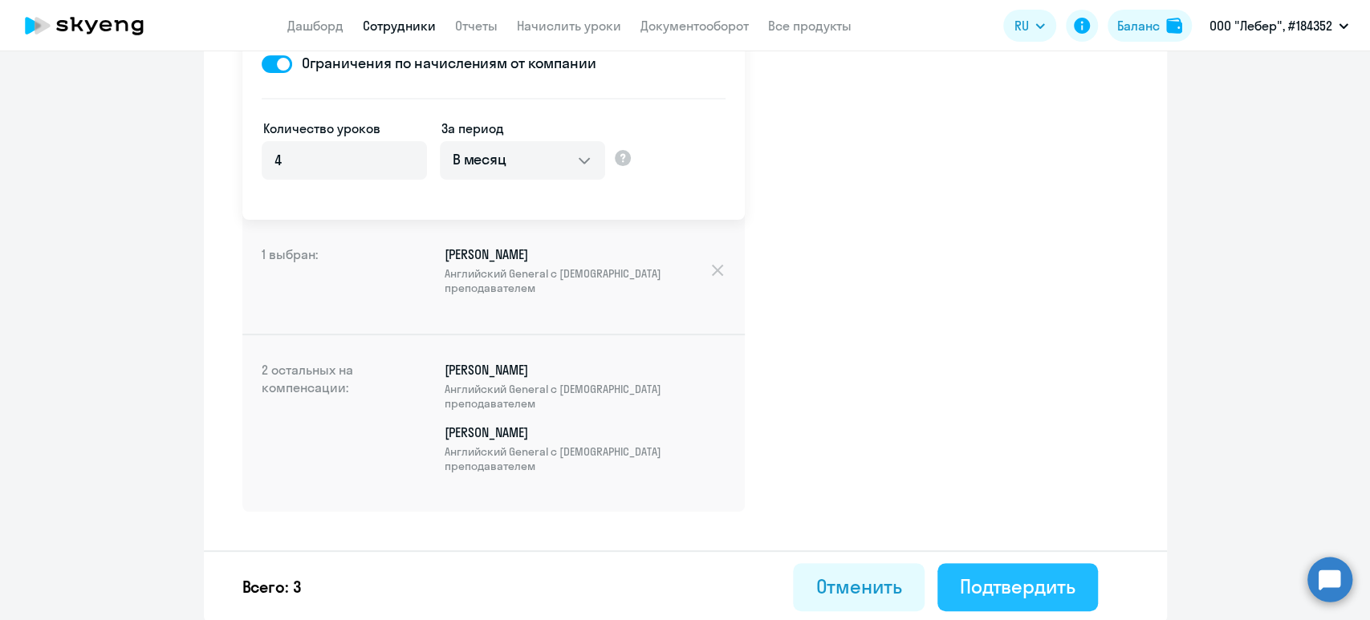
click at [1002, 578] on div "Подтвердить" at bounding box center [1018, 587] width 116 height 26
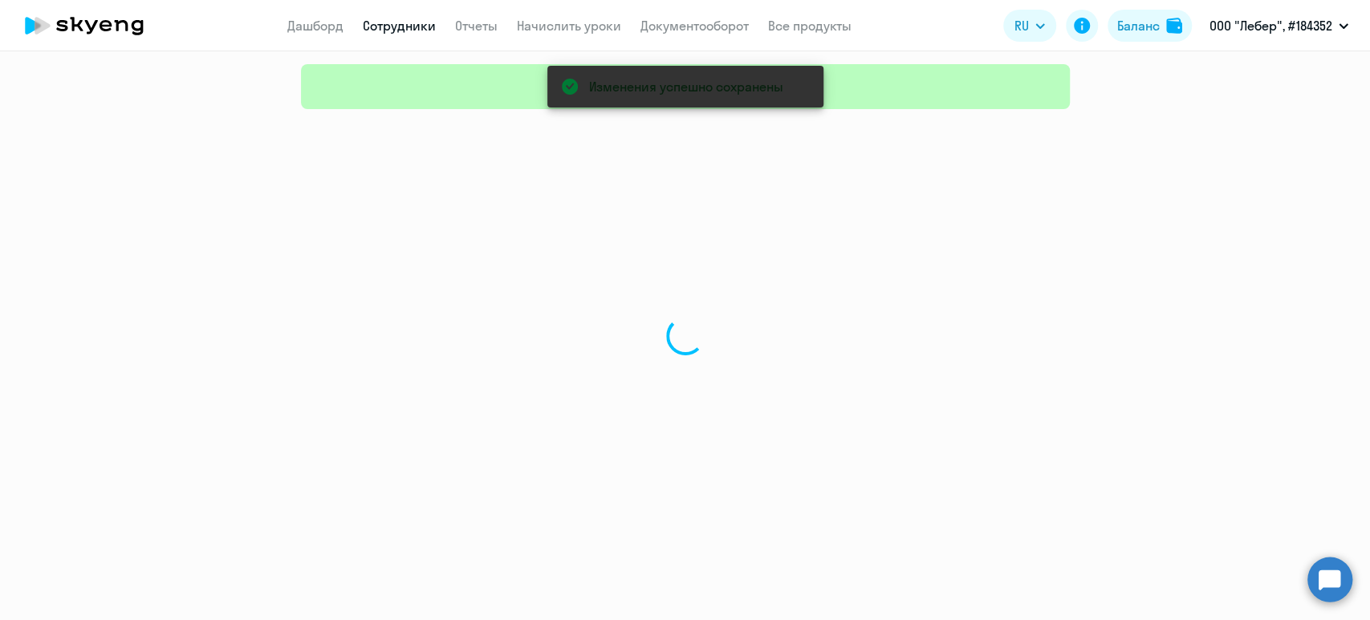
select select "30"
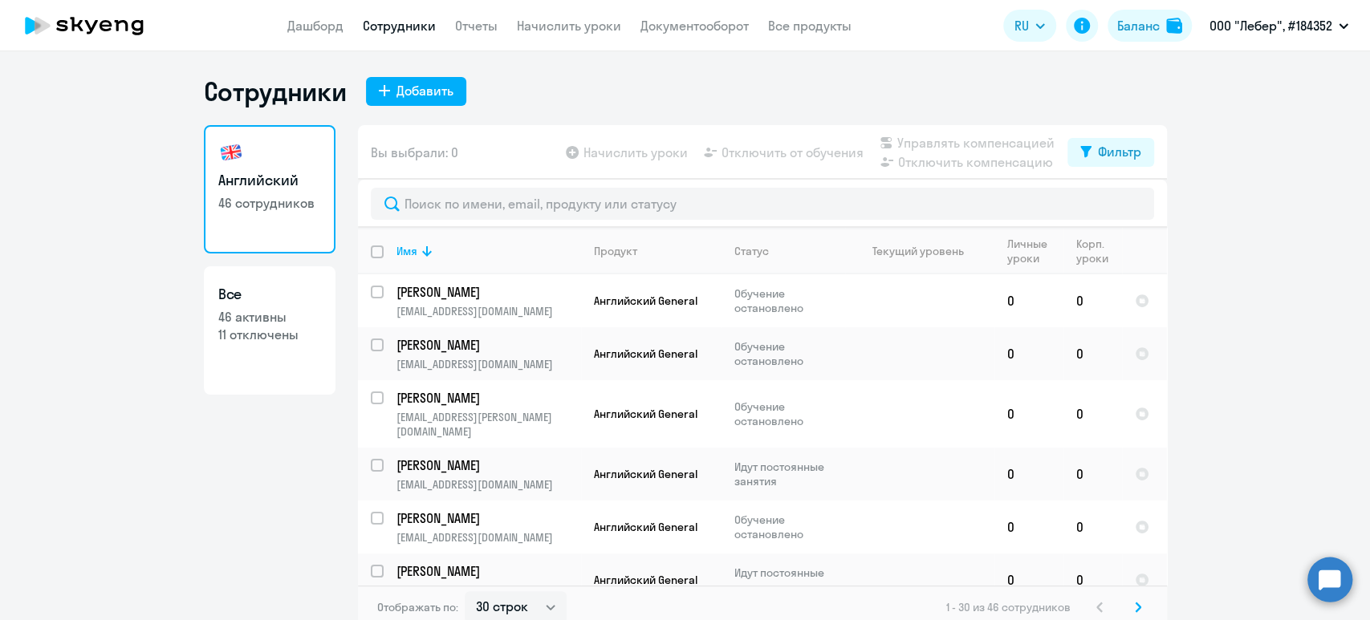
click at [372, 253] on input "deselect all" at bounding box center [387, 262] width 32 height 32
checkbox input "true"
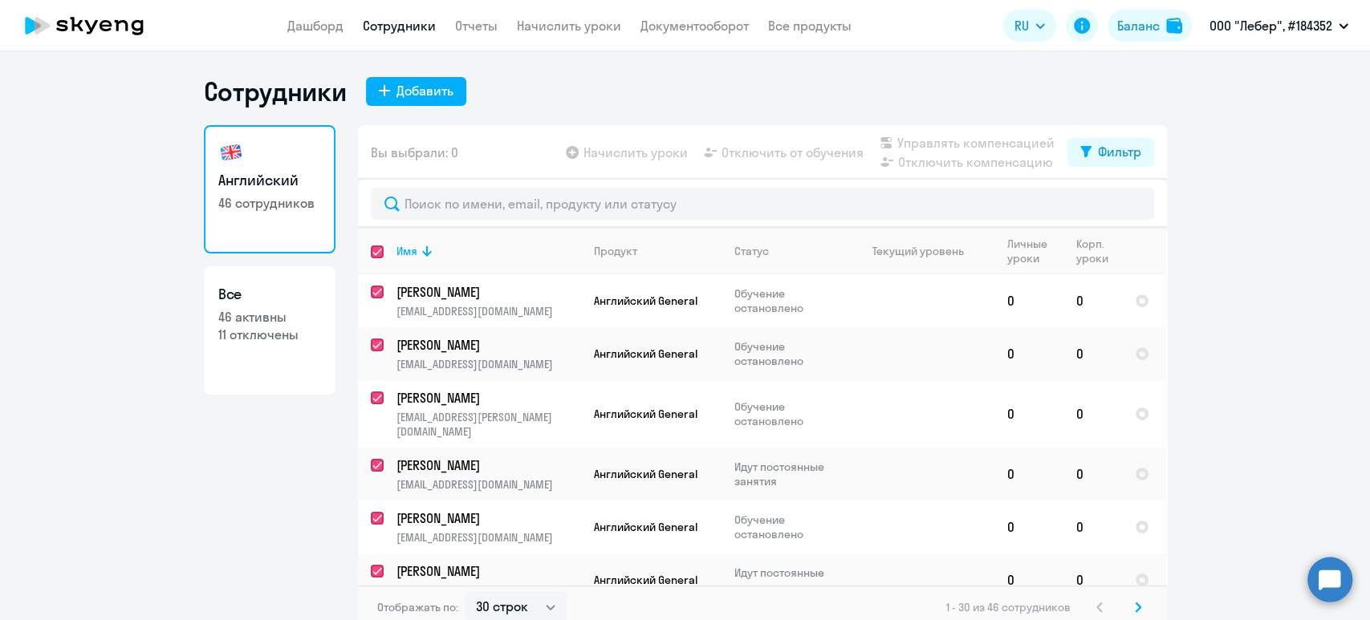
checkbox input "true"
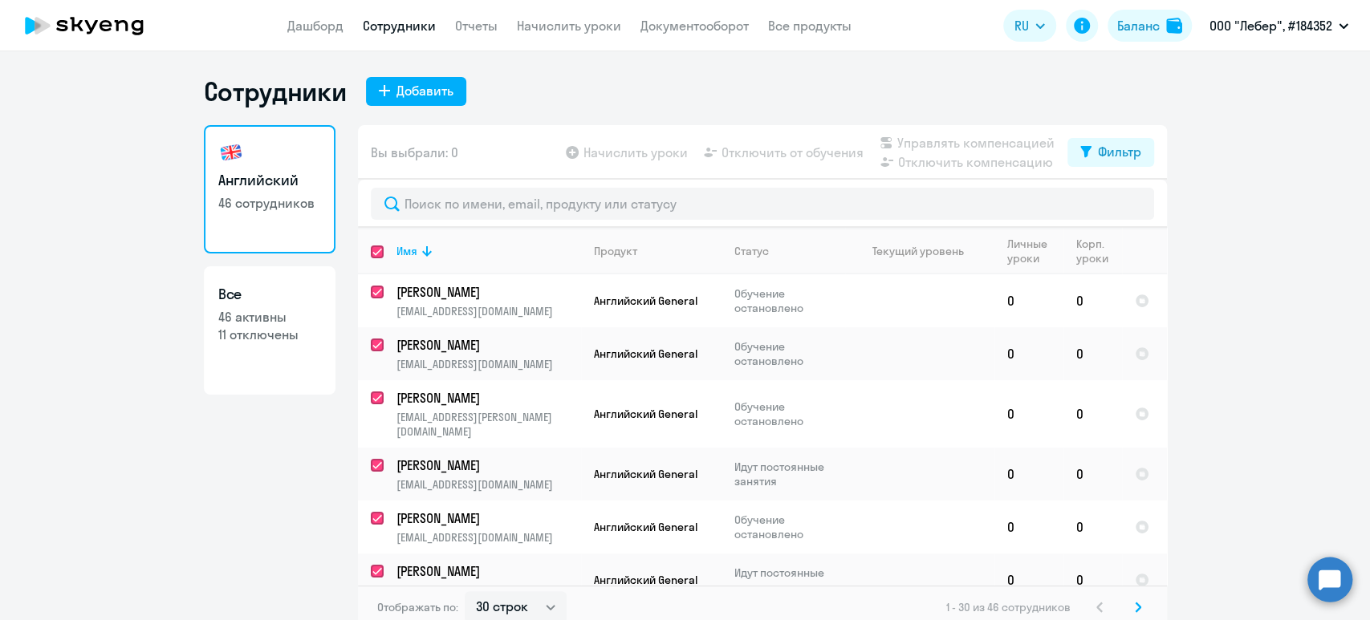
checkbox input "true"
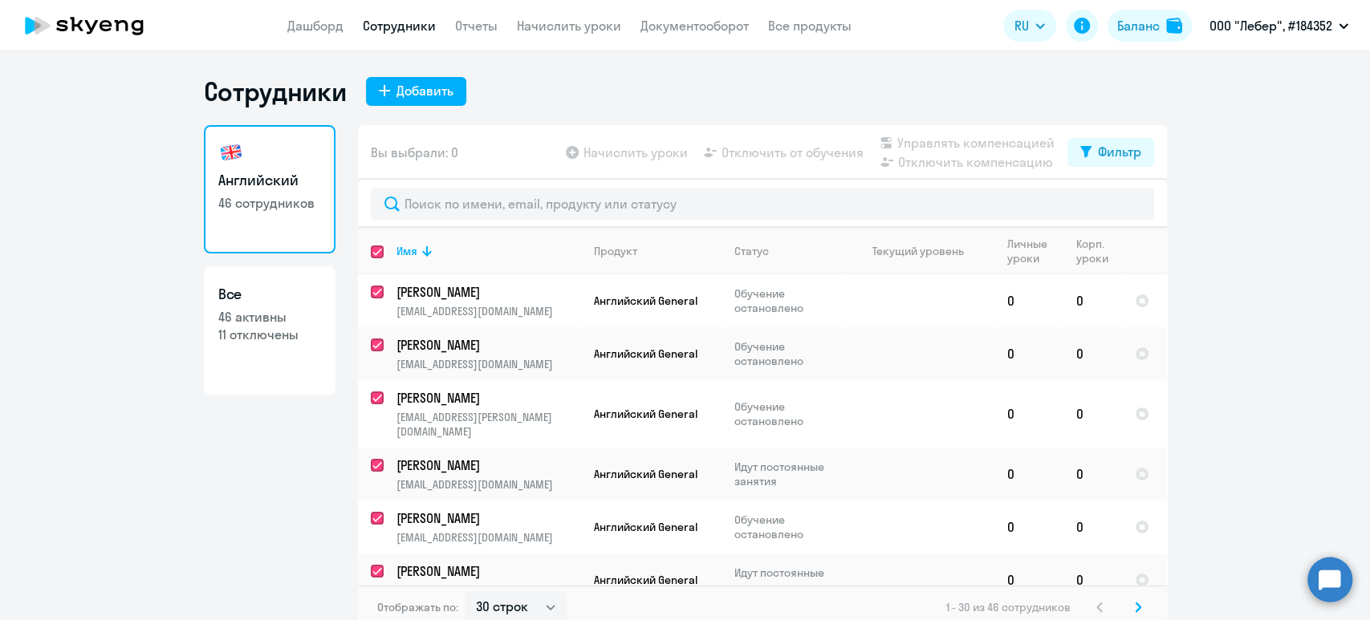
checkbox input "true"
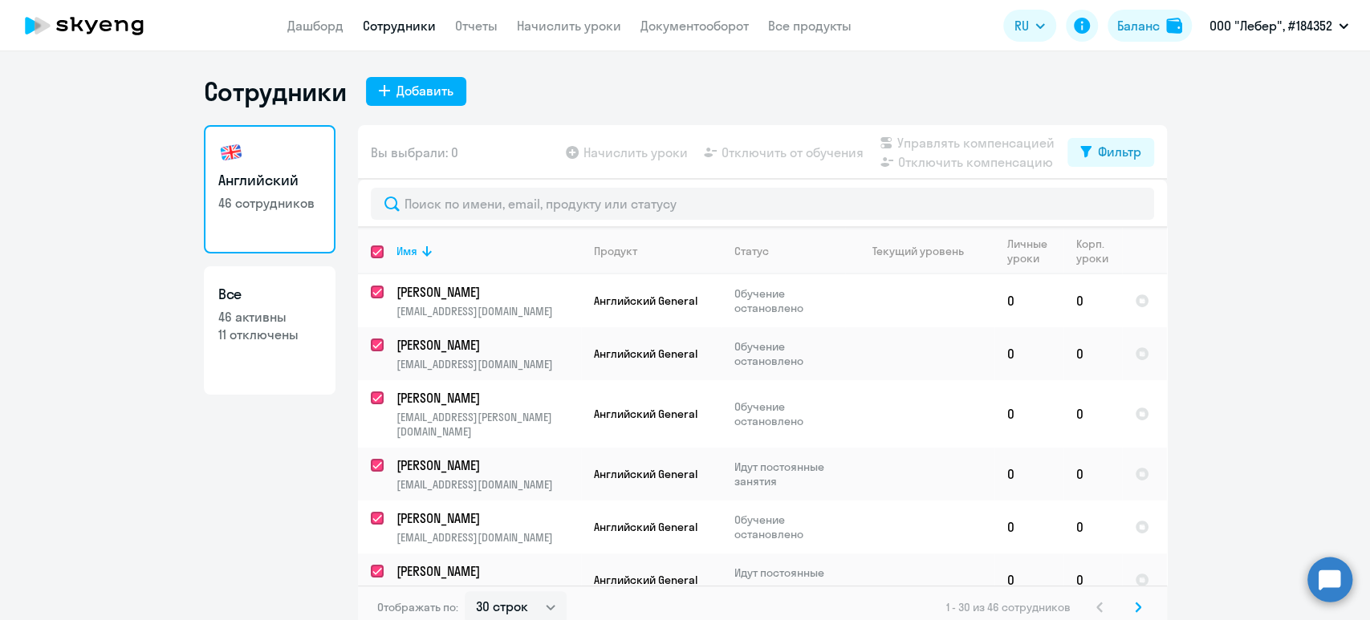
checkbox input "true"
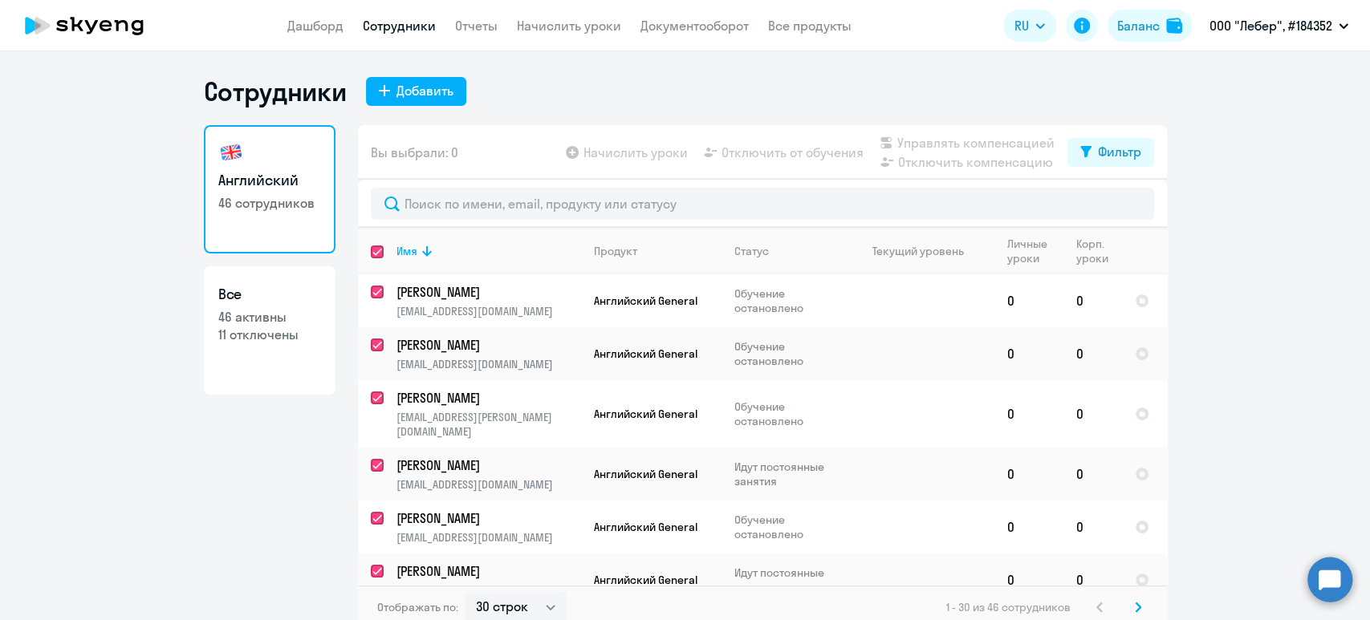
checkbox input "true"
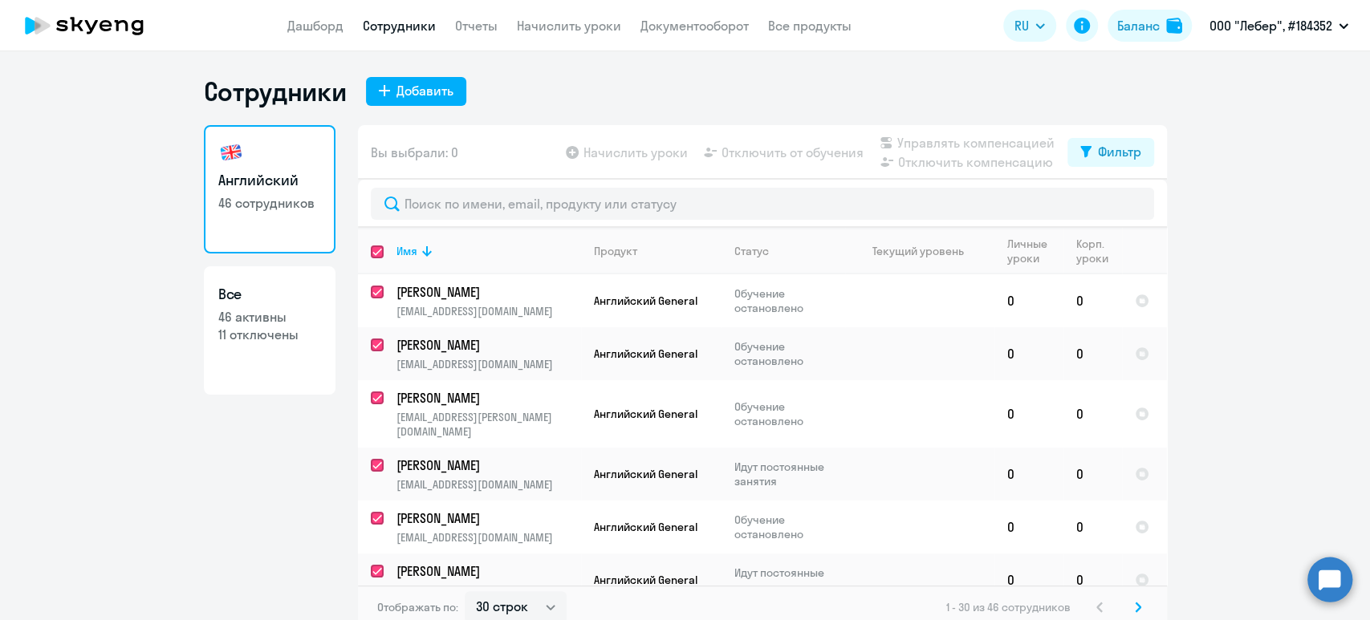
checkbox input "true"
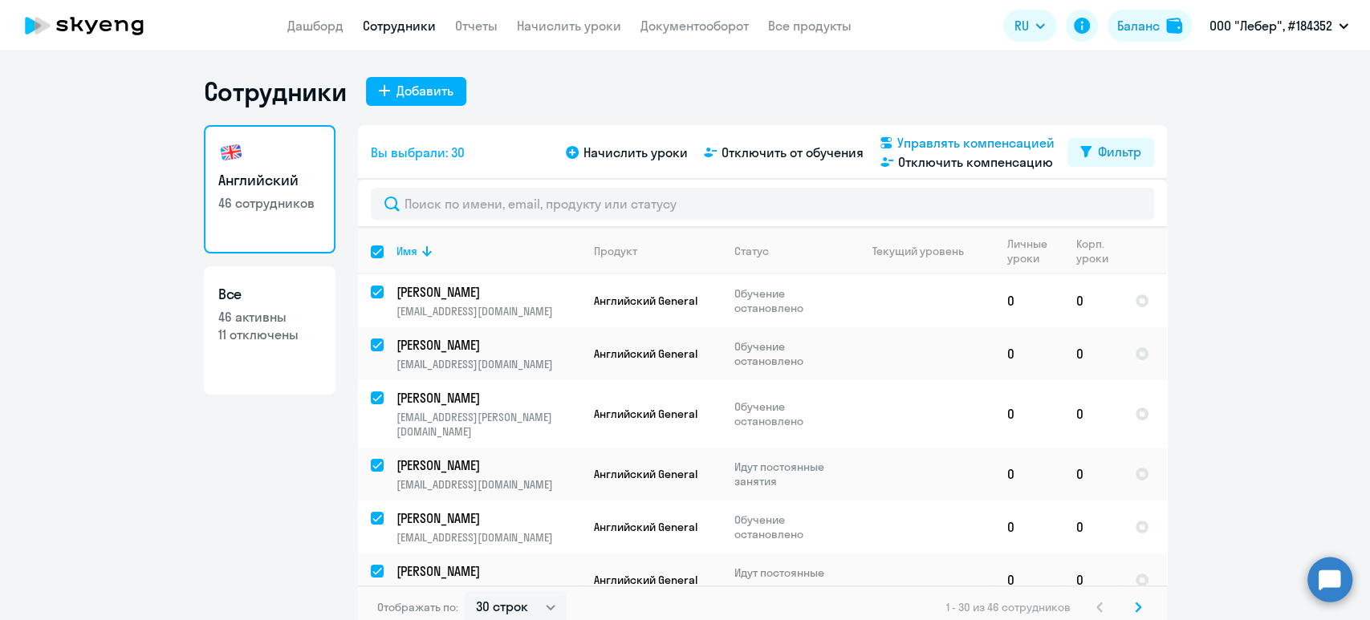
click at [1001, 146] on span "Управлять компенсацией" at bounding box center [975, 142] width 157 height 19
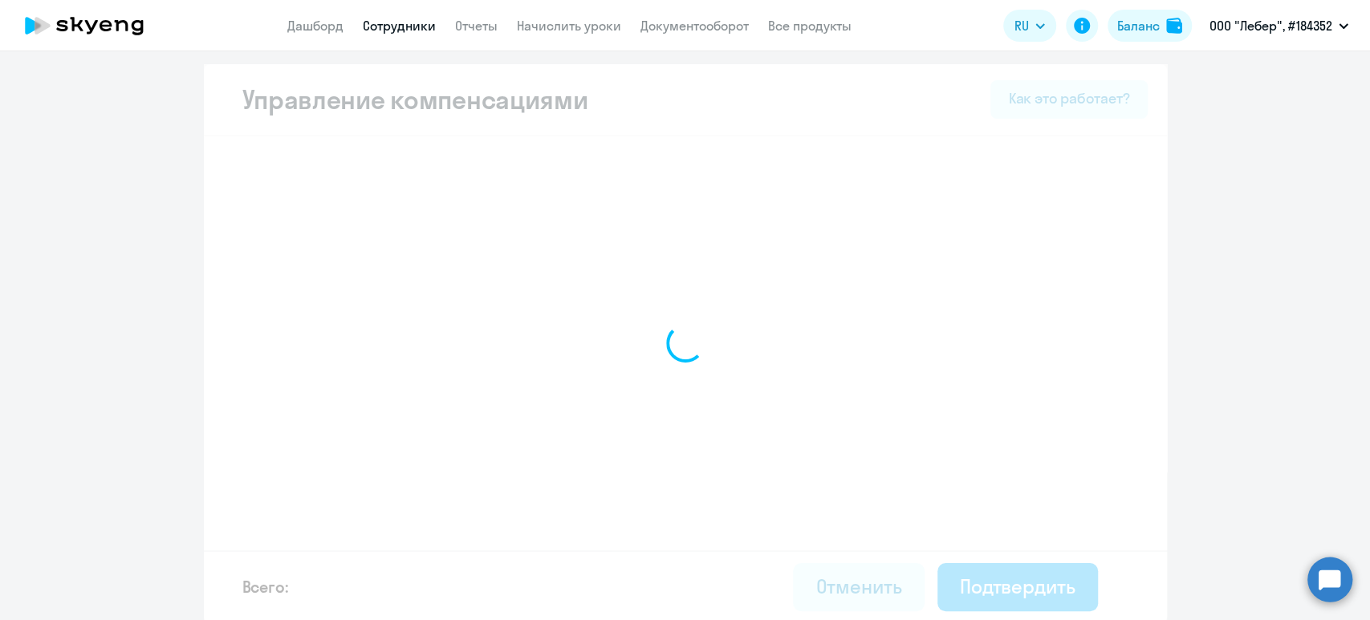
select select "MONTHLY"
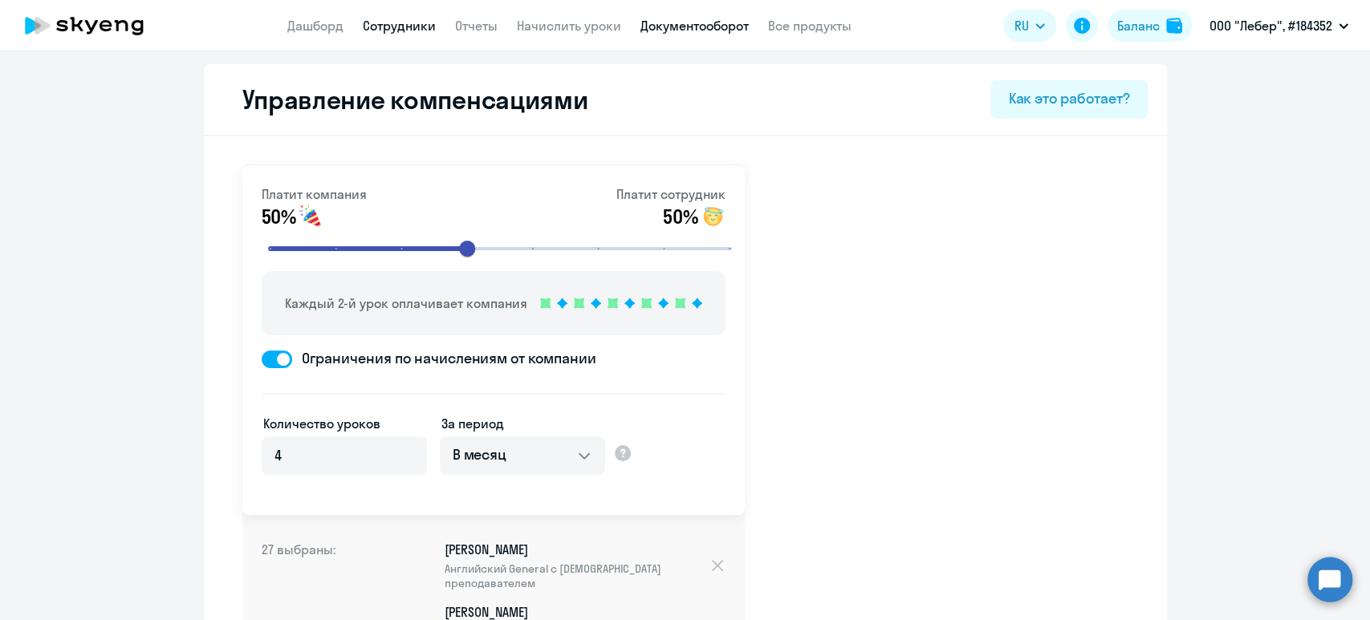
click at [649, 19] on link "Документооборот" at bounding box center [694, 26] width 108 height 16
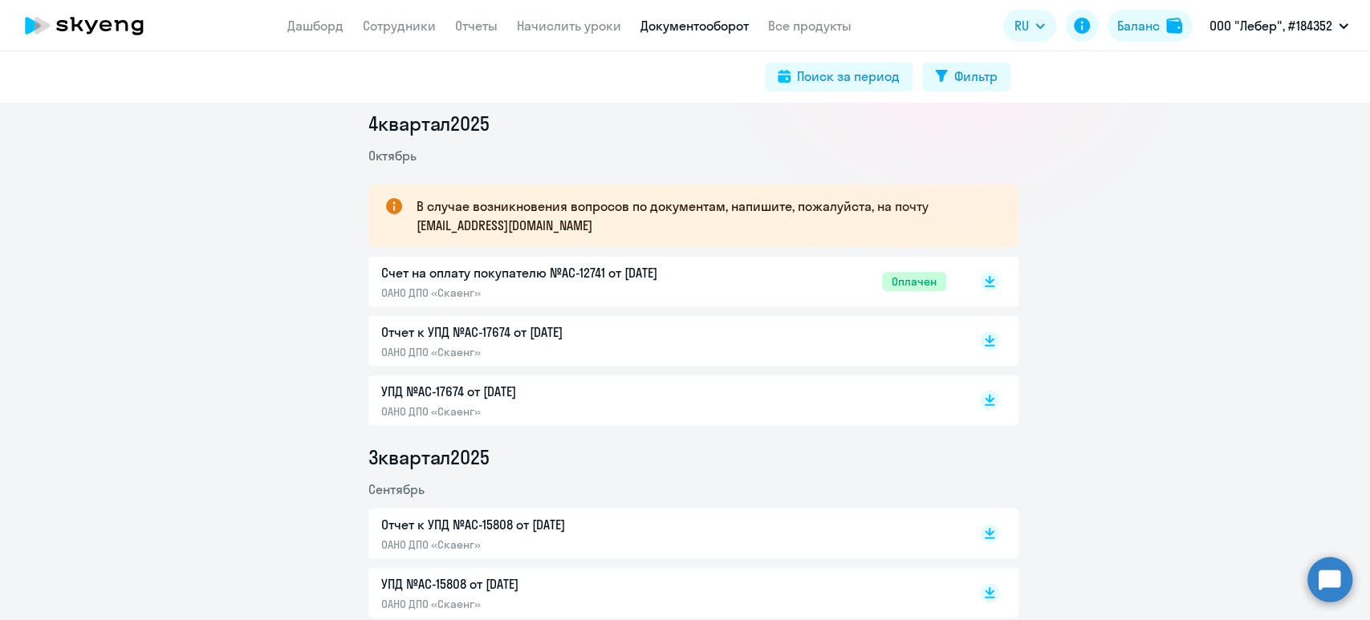
scroll to position [213, 0]
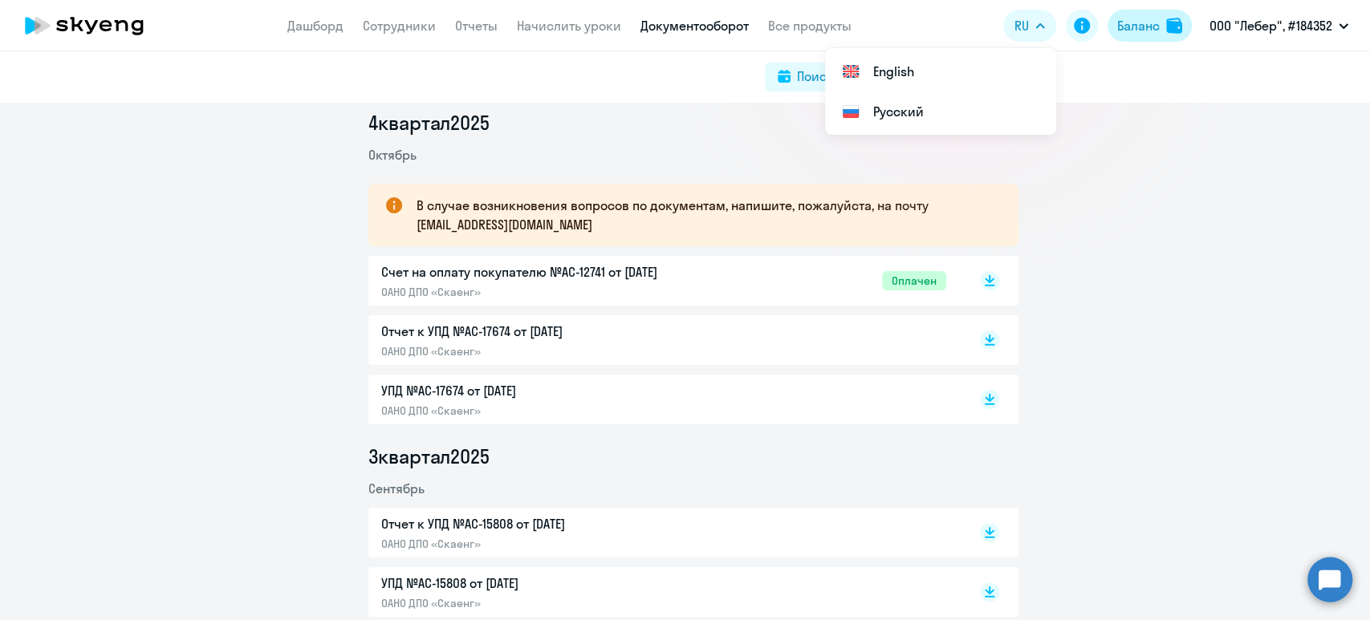
click at [1135, 29] on div "Баланс" at bounding box center [1138, 25] width 43 height 19
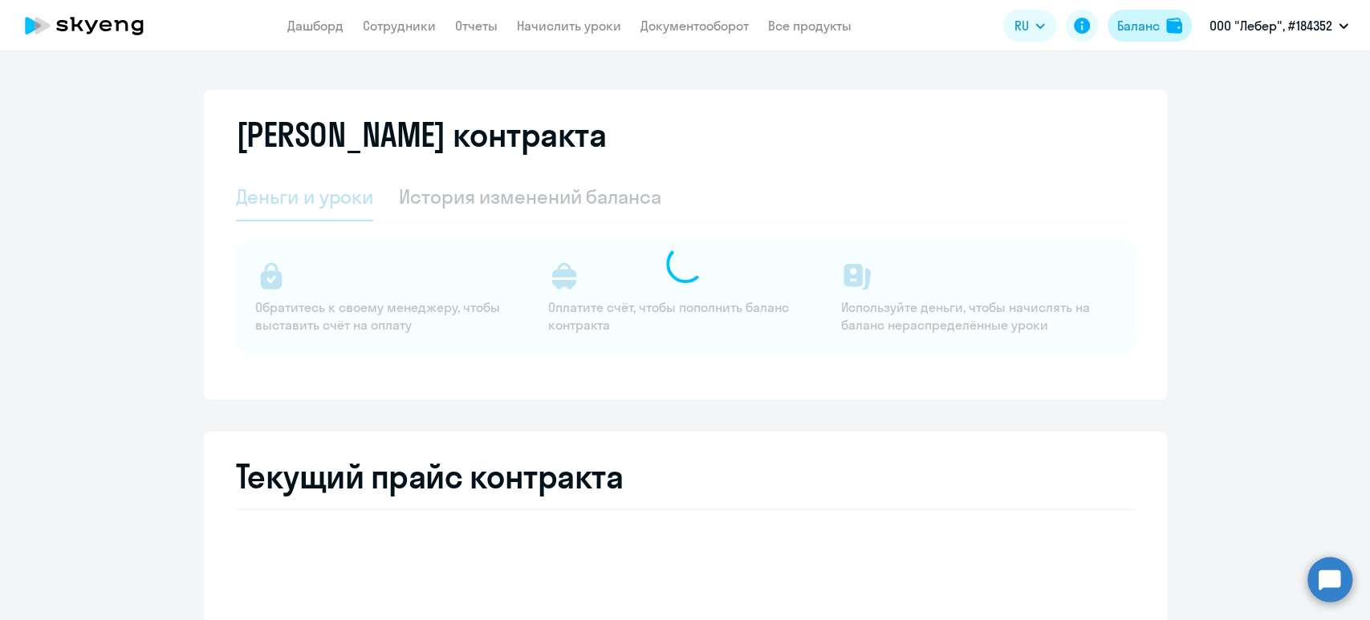
select select "english_adult_not_native_speaker"
